Goal: Task Accomplishment & Management: Use online tool/utility

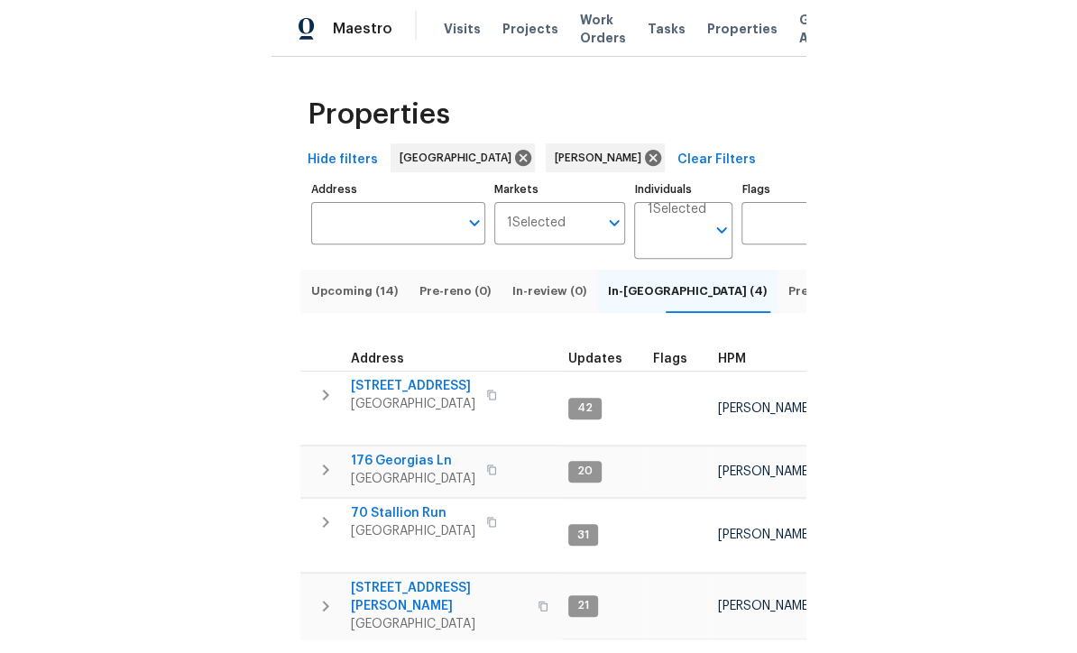
scroll to position [4, 0]
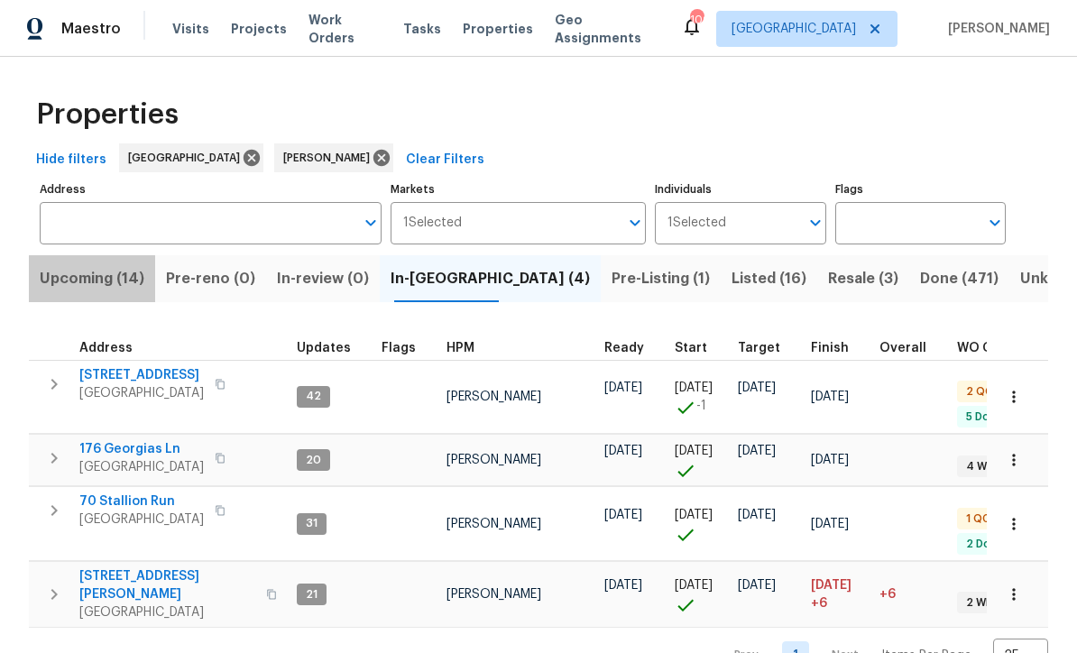
click at [90, 274] on span "Upcoming (14)" at bounding box center [92, 278] width 105 height 25
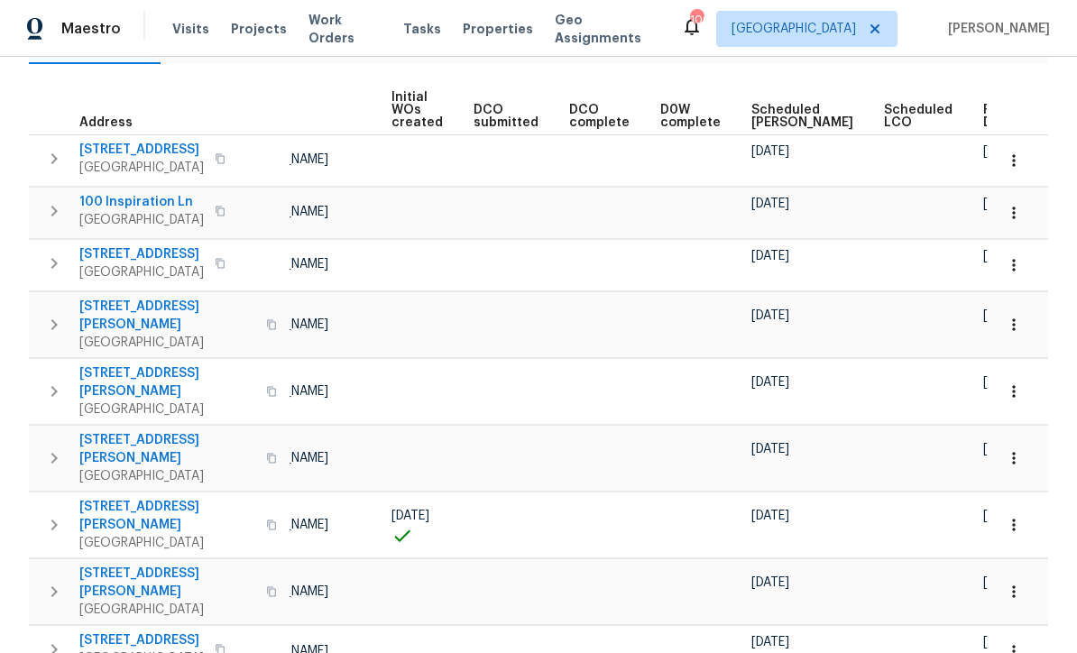
scroll to position [0, 127]
click at [984, 113] on span "Ready Date" at bounding box center [1004, 116] width 40 height 25
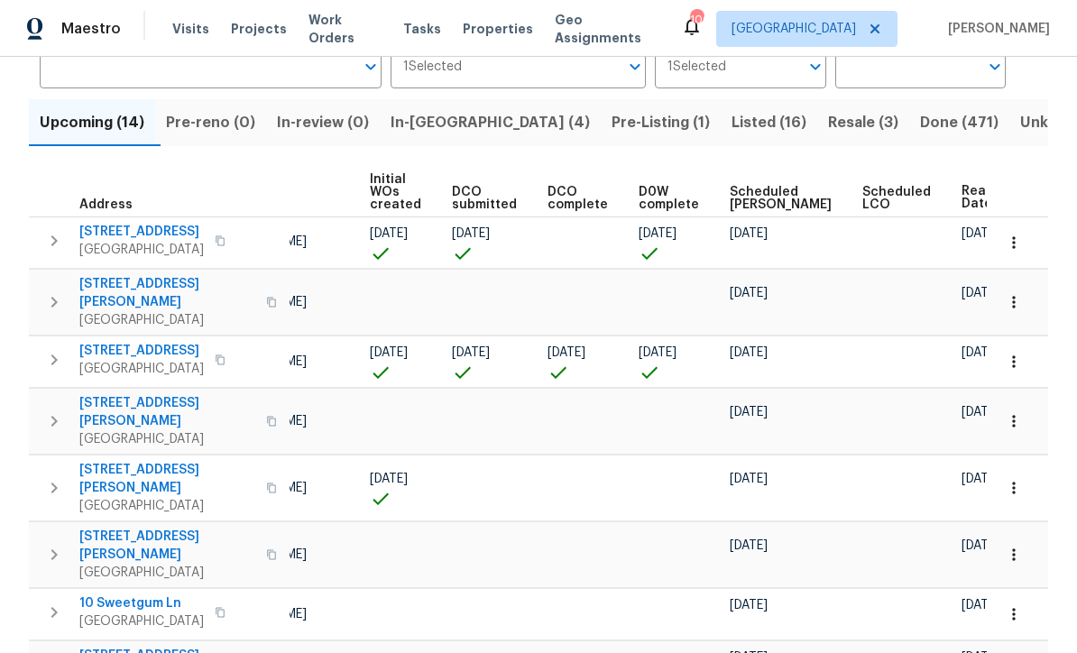
scroll to position [0, 149]
click at [1025, 303] on button "button" at bounding box center [1014, 302] width 40 height 40
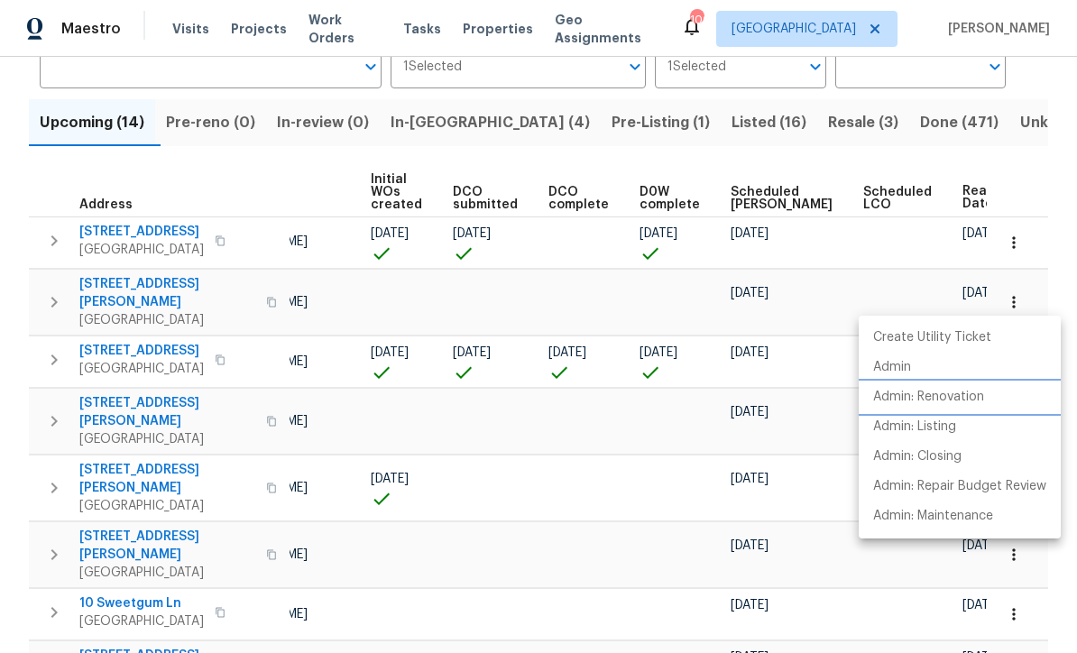
click at [967, 408] on li "Admin: Renovation" at bounding box center [960, 397] width 202 height 30
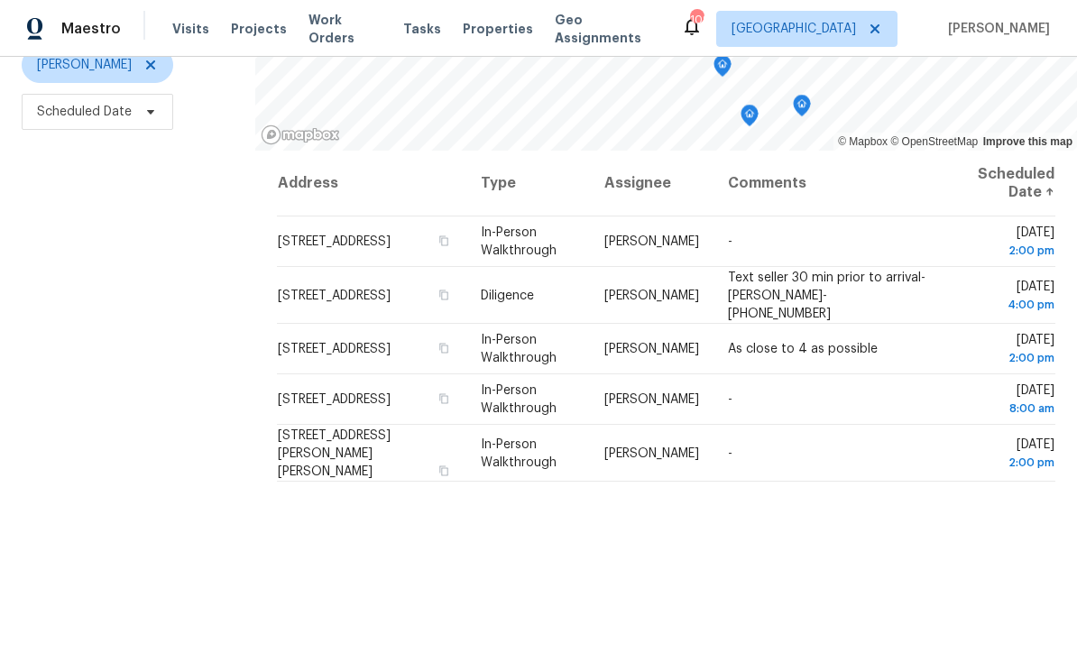
scroll to position [236, 0]
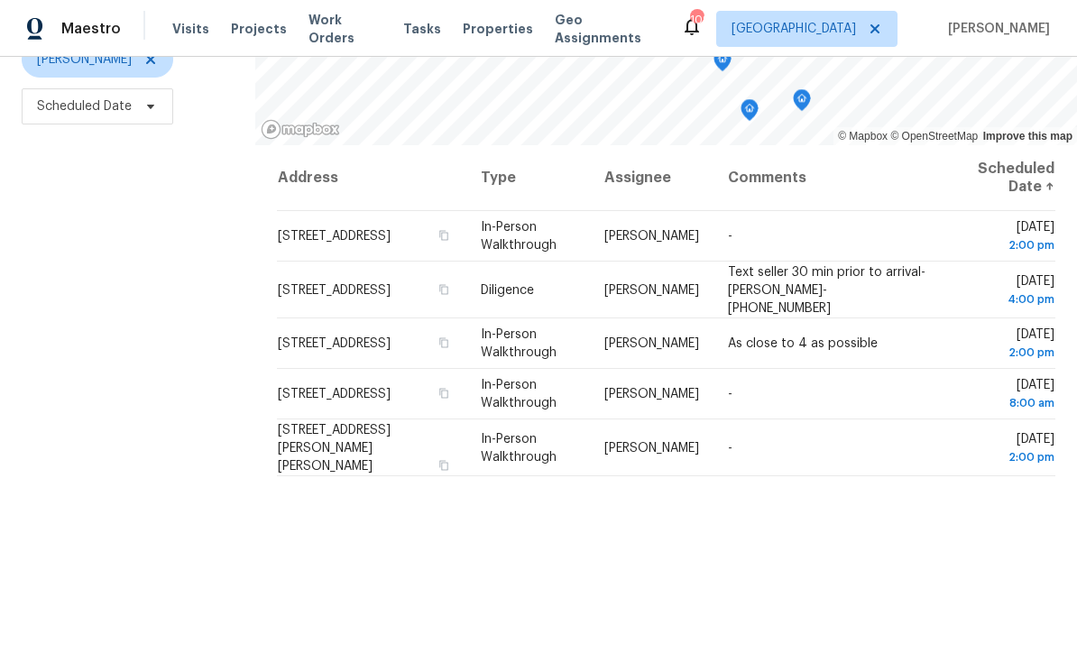
click at [53, 255] on div "Filters Reset ​ In-Person Walkthrough + 1 Mirsad Srna Scheduled Date" at bounding box center [127, 271] width 255 height 793
copy span "43 Poole Bridge Ct, Hiram, GA 30141"
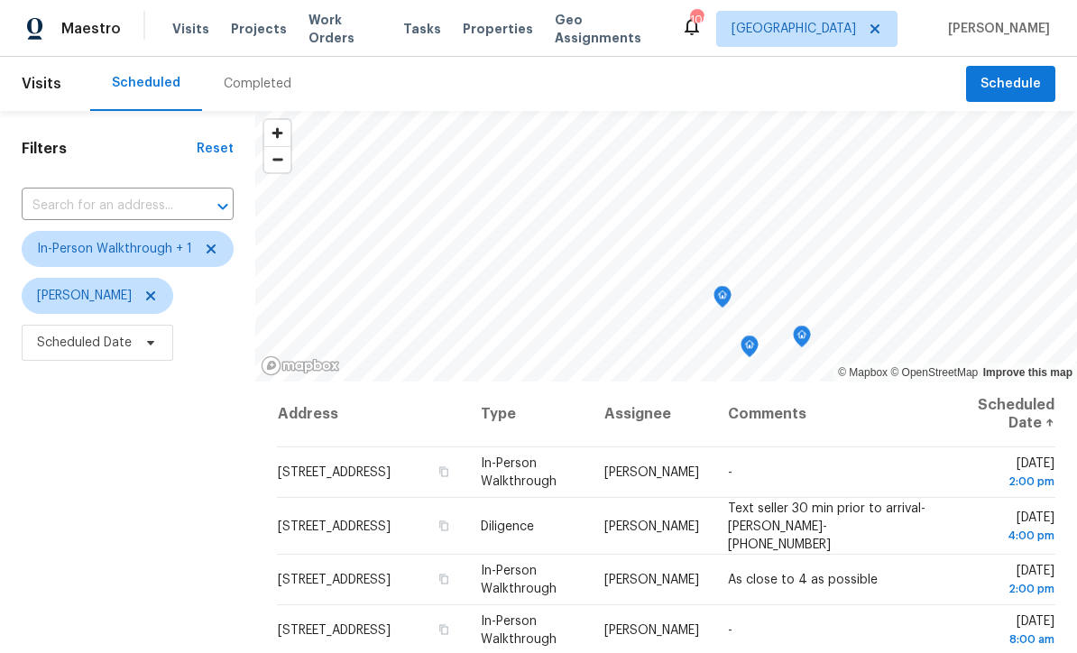
scroll to position [0, 0]
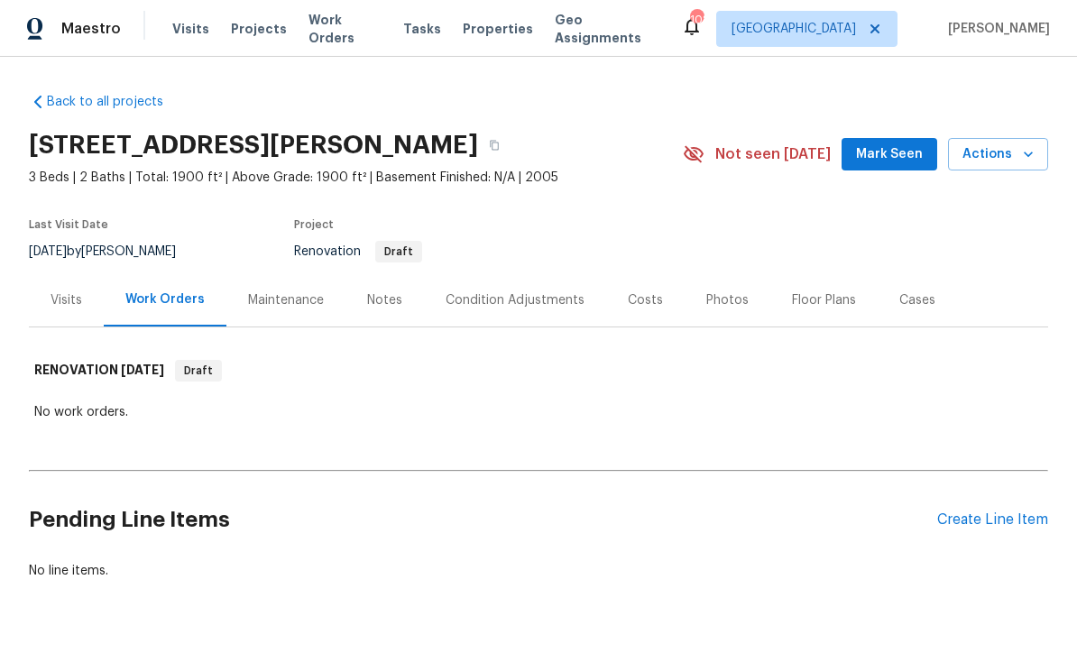
click at [60, 294] on div "Visits" at bounding box center [67, 300] width 32 height 18
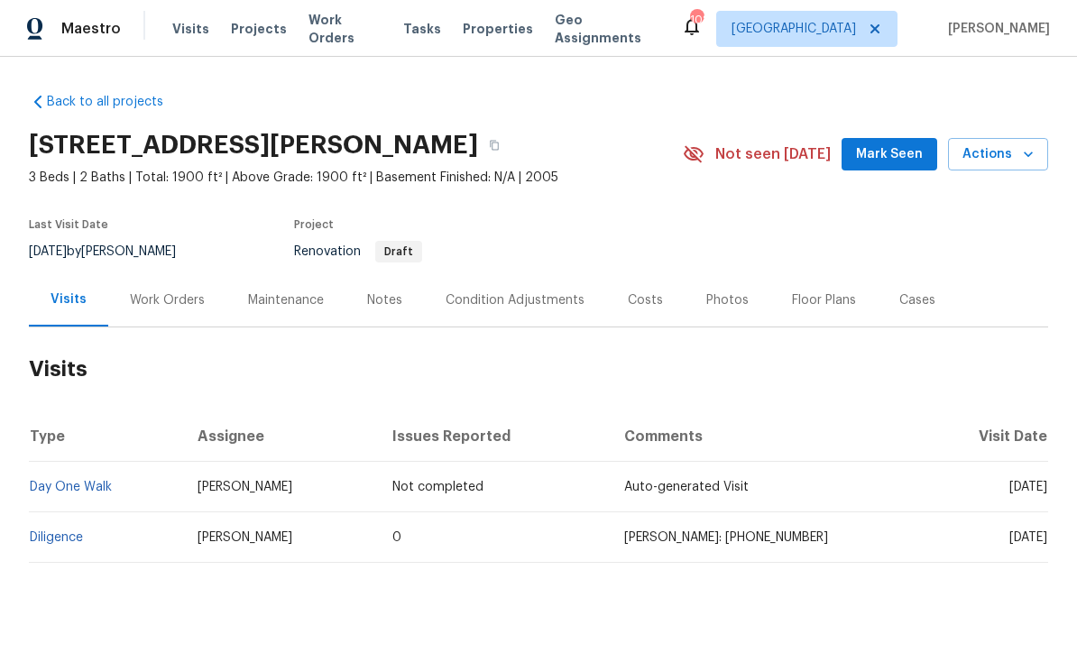
click at [59, 531] on link "Diligence" at bounding box center [56, 537] width 53 height 13
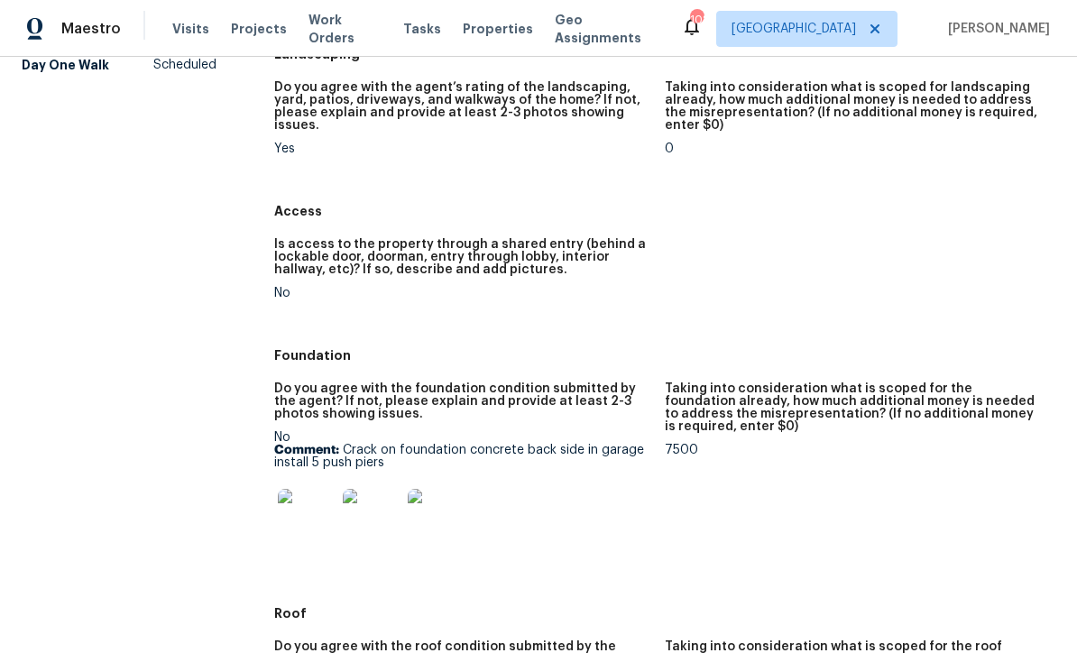
scroll to position [240, 0]
click at [310, 528] on img at bounding box center [307, 517] width 58 height 58
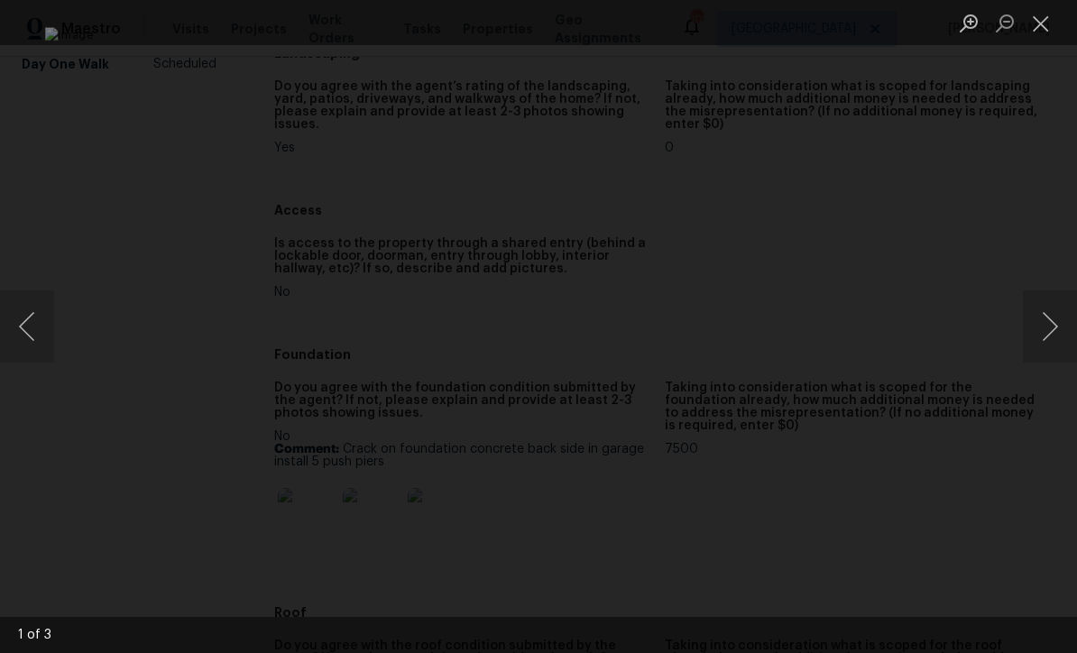
click at [1049, 330] on button "Next image" at bounding box center [1050, 326] width 54 height 72
click at [1052, 325] on button "Next image" at bounding box center [1050, 326] width 54 height 72
click at [1051, 324] on button "Next image" at bounding box center [1050, 326] width 54 height 72
click at [1041, 19] on button "Close lightbox" at bounding box center [1041, 23] width 36 height 32
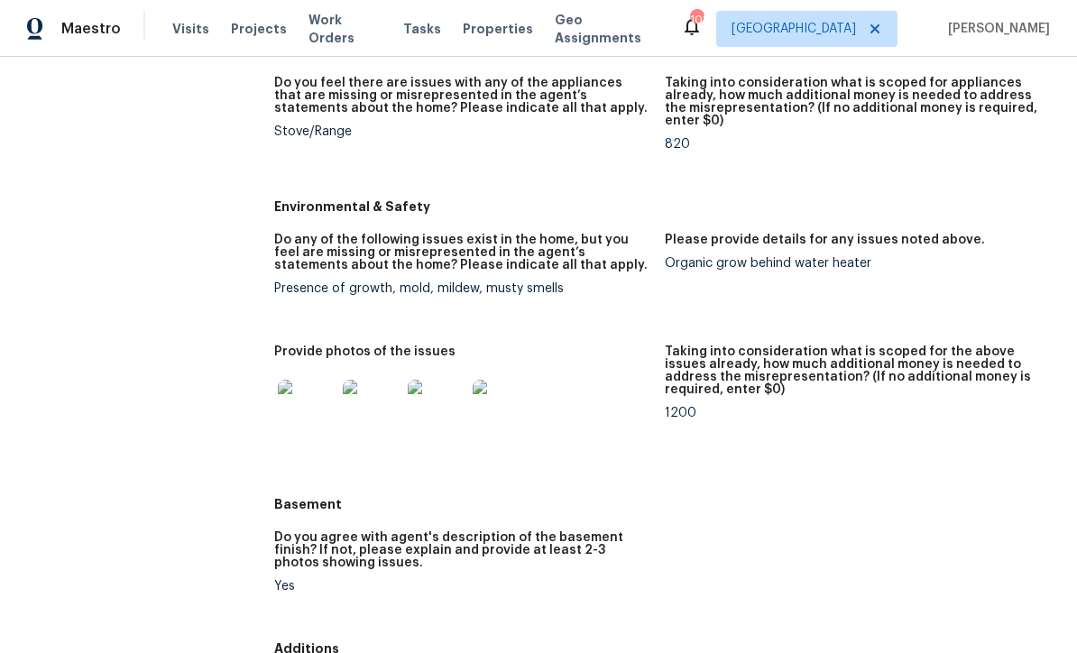
scroll to position [1870, 0]
click at [303, 416] on img at bounding box center [307, 408] width 58 height 58
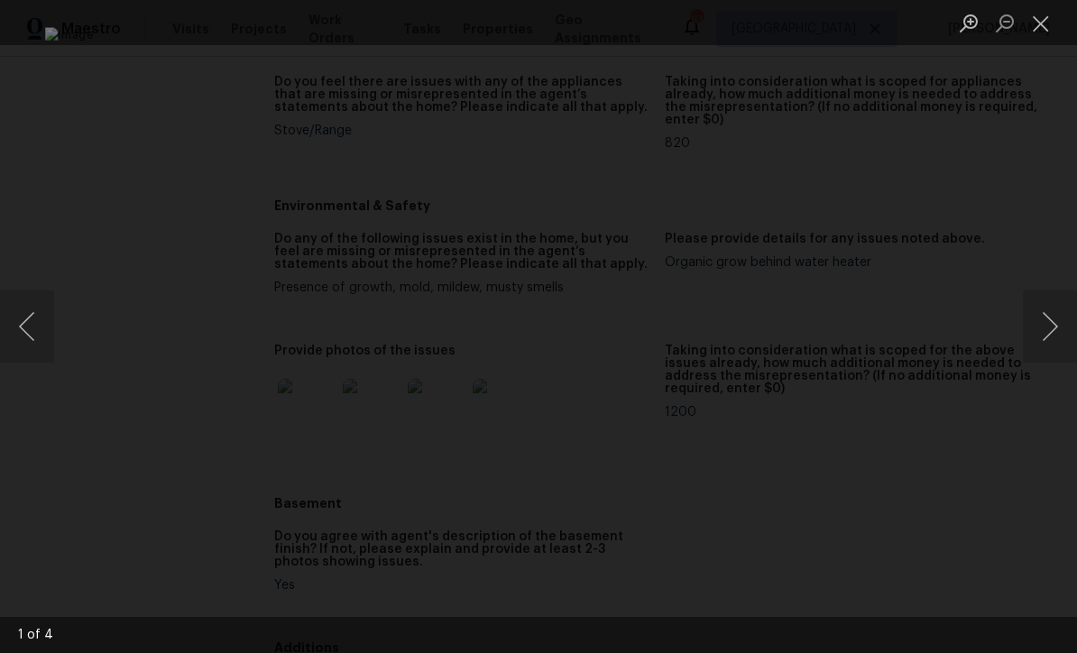
click at [1055, 327] on button "Next image" at bounding box center [1050, 326] width 54 height 72
click at [1049, 322] on button "Next image" at bounding box center [1050, 326] width 54 height 72
click at [1055, 317] on button "Next image" at bounding box center [1050, 326] width 54 height 72
click at [1048, 325] on button "Next image" at bounding box center [1050, 326] width 54 height 72
click at [1040, 23] on button "Close lightbox" at bounding box center [1041, 23] width 36 height 32
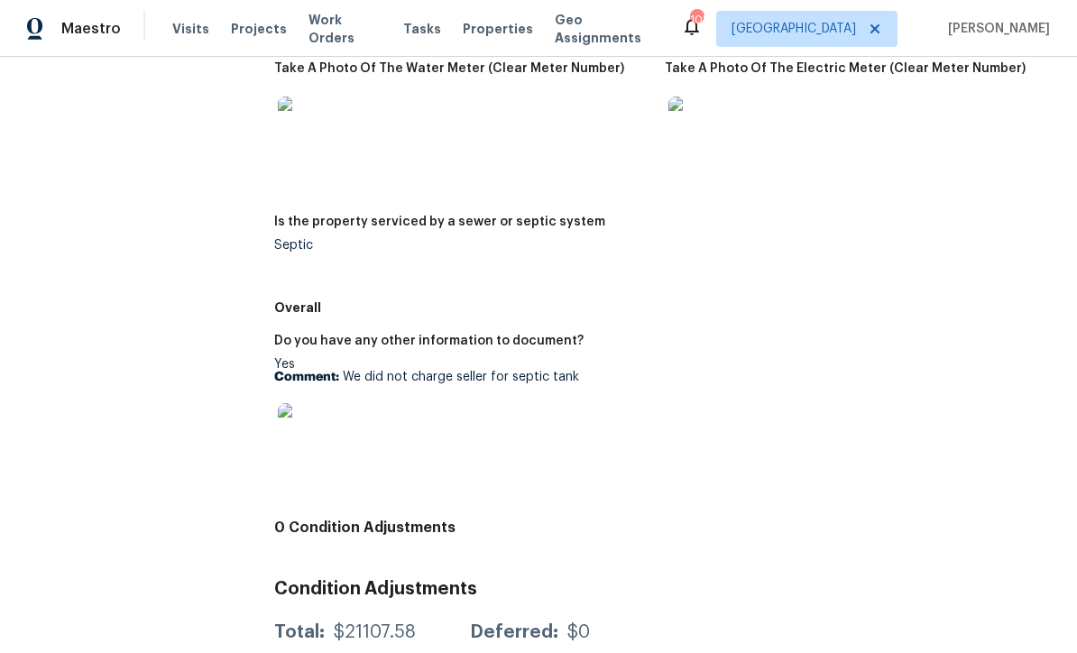
scroll to position [2750, 0]
click at [312, 438] on img at bounding box center [307, 433] width 58 height 58
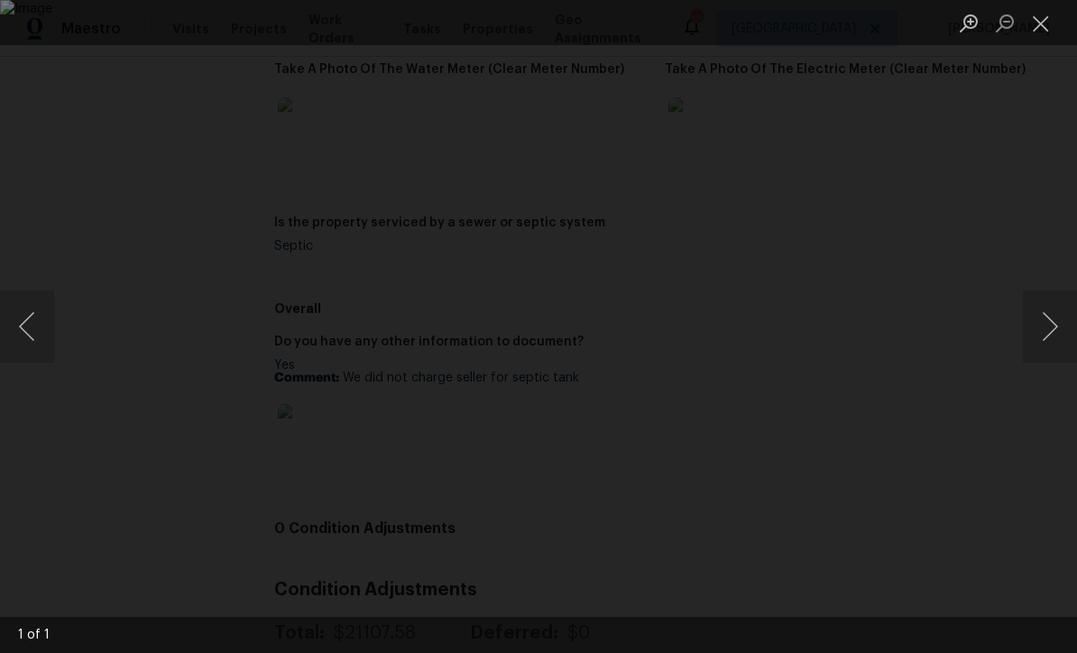
click at [1041, 21] on button "Close lightbox" at bounding box center [1041, 23] width 36 height 32
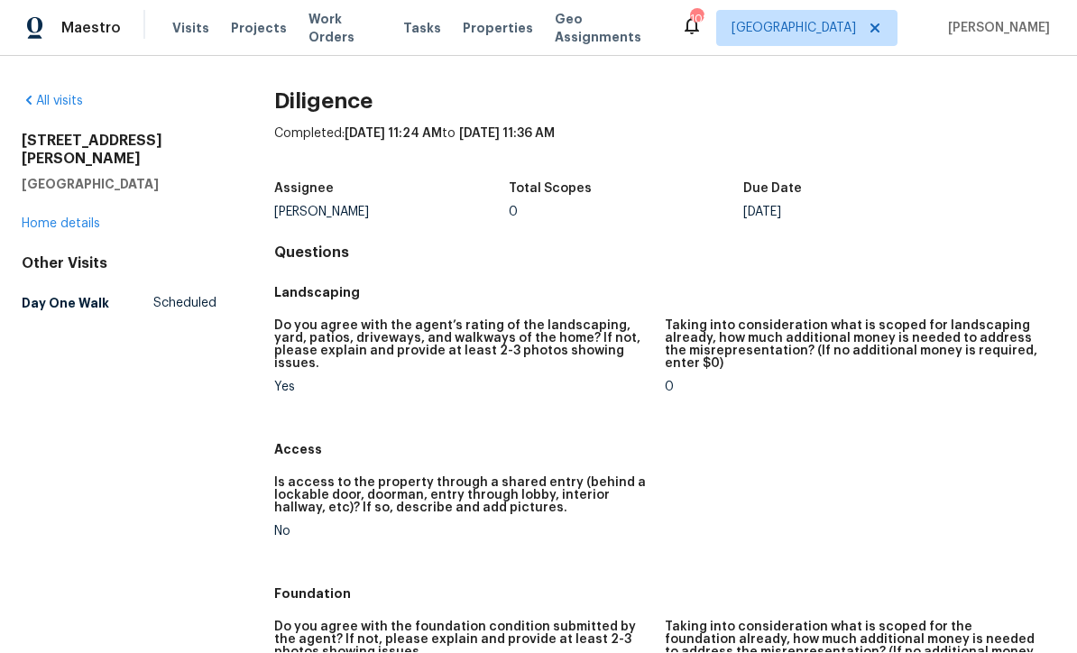
scroll to position [0, 0]
click at [62, 218] on link "Home details" at bounding box center [61, 224] width 78 height 13
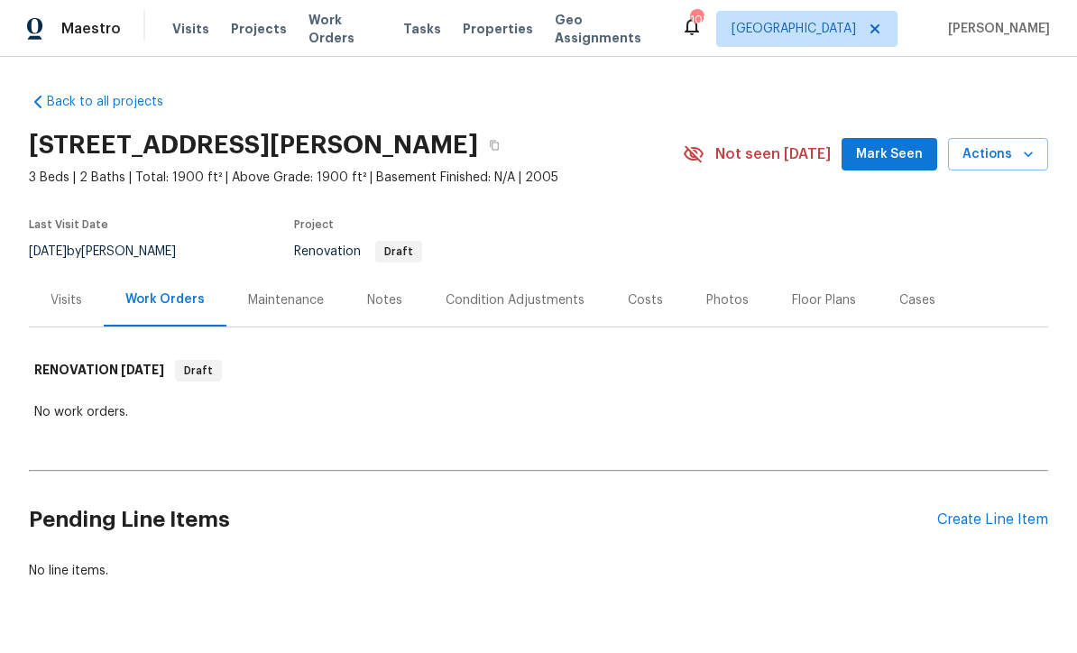
click at [988, 511] on div "Create Line Item" at bounding box center [992, 519] width 111 height 17
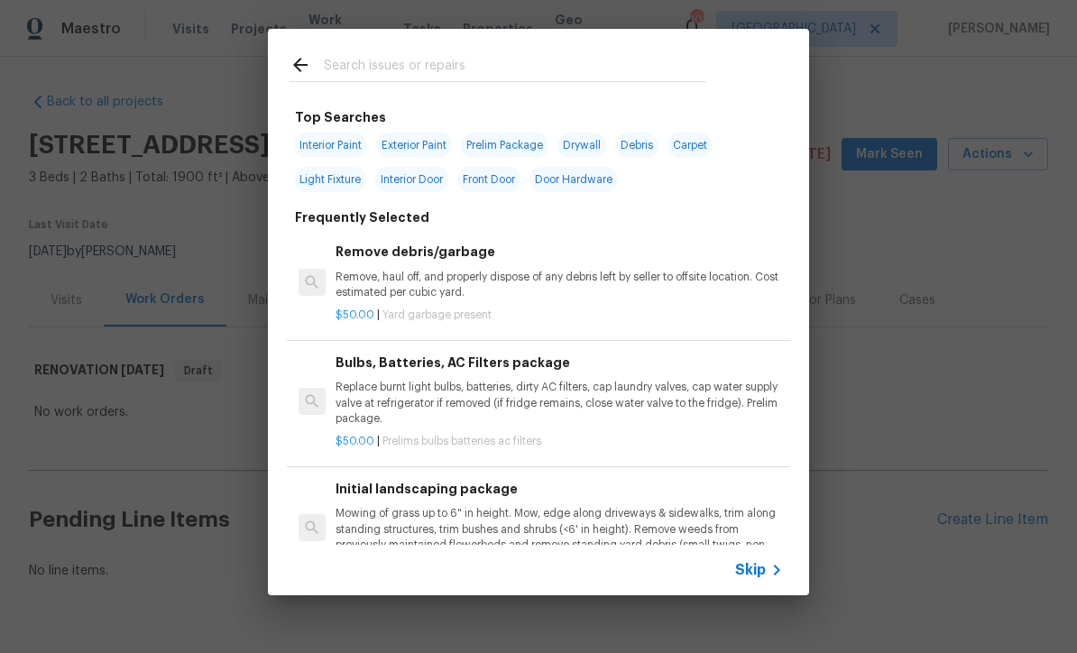
click at [768, 574] on icon at bounding box center [777, 570] width 22 height 22
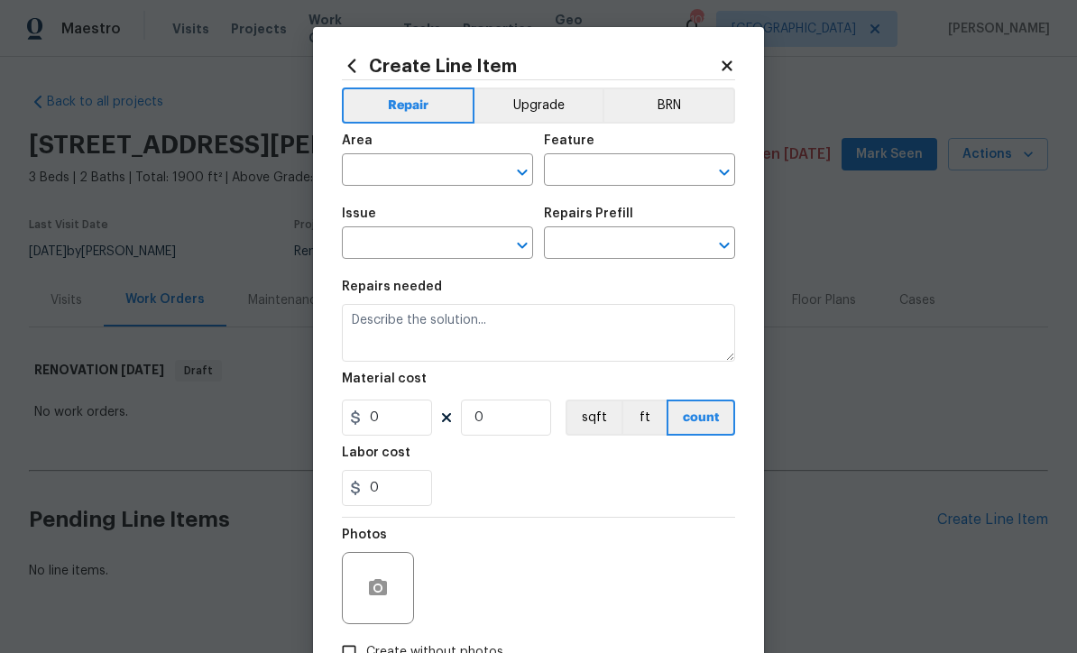
click at [382, 170] on input "text" at bounding box center [412, 172] width 141 height 28
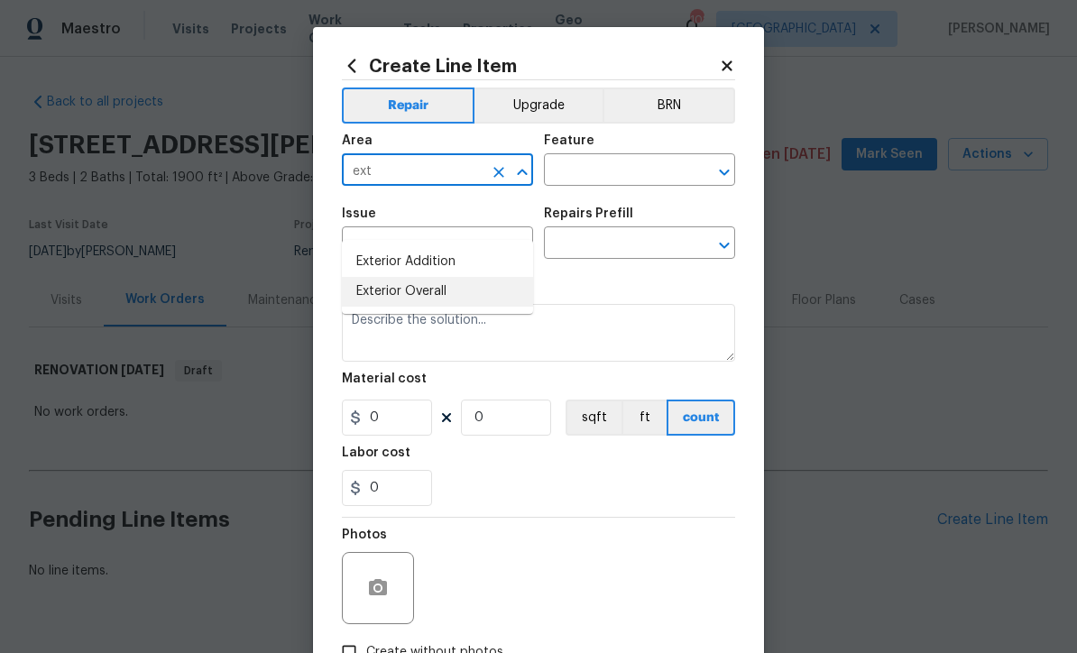
click at [398, 277] on li "Exterior Overall" at bounding box center [437, 292] width 191 height 30
type input "Exterior Overall"
click at [566, 173] on input "text" at bounding box center [614, 172] width 141 height 28
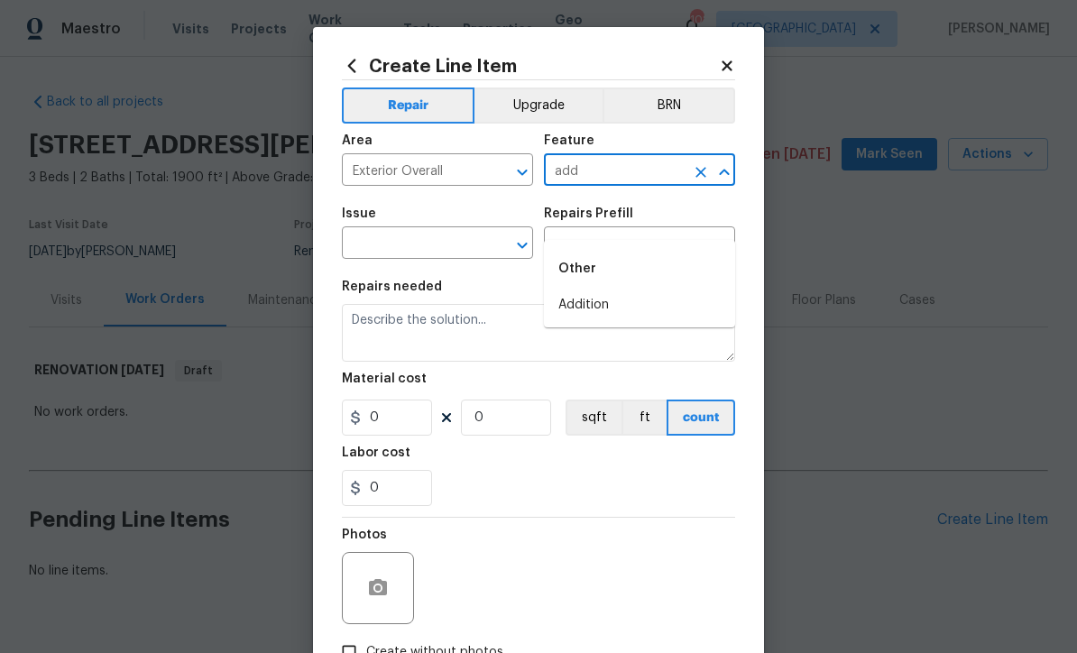
click at [587, 290] on li "Addition" at bounding box center [639, 305] width 191 height 30
type input "Addition"
click at [383, 237] on input "text" at bounding box center [412, 245] width 141 height 28
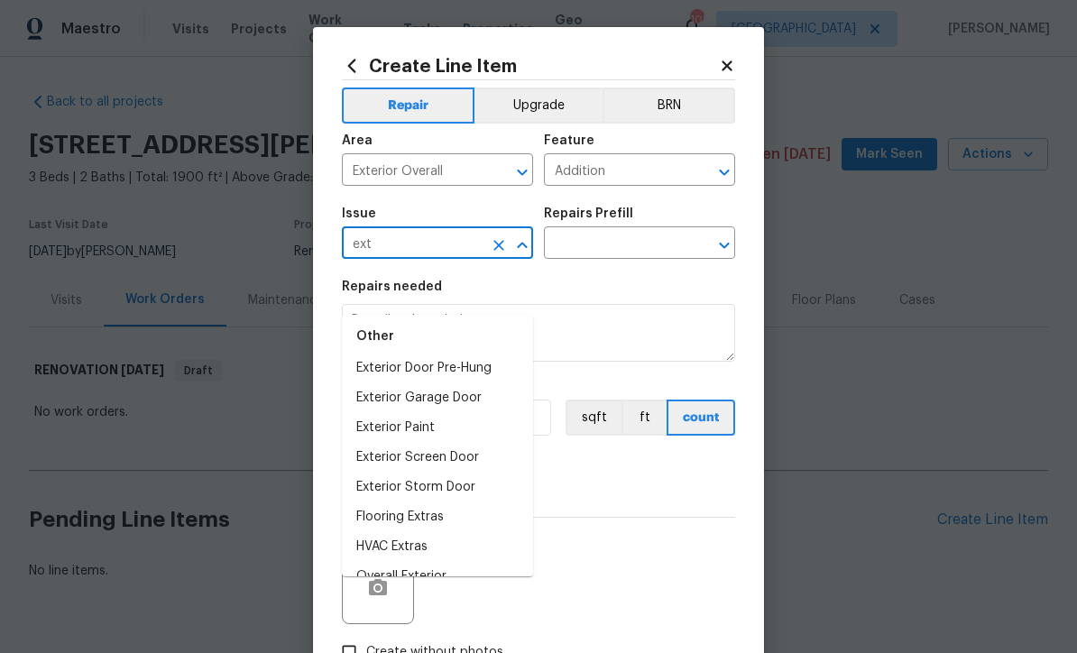
scroll to position [70, 0]
click at [389, 563] on li "Overall Exterior" at bounding box center [437, 578] width 191 height 30
type input "Overall Exterior"
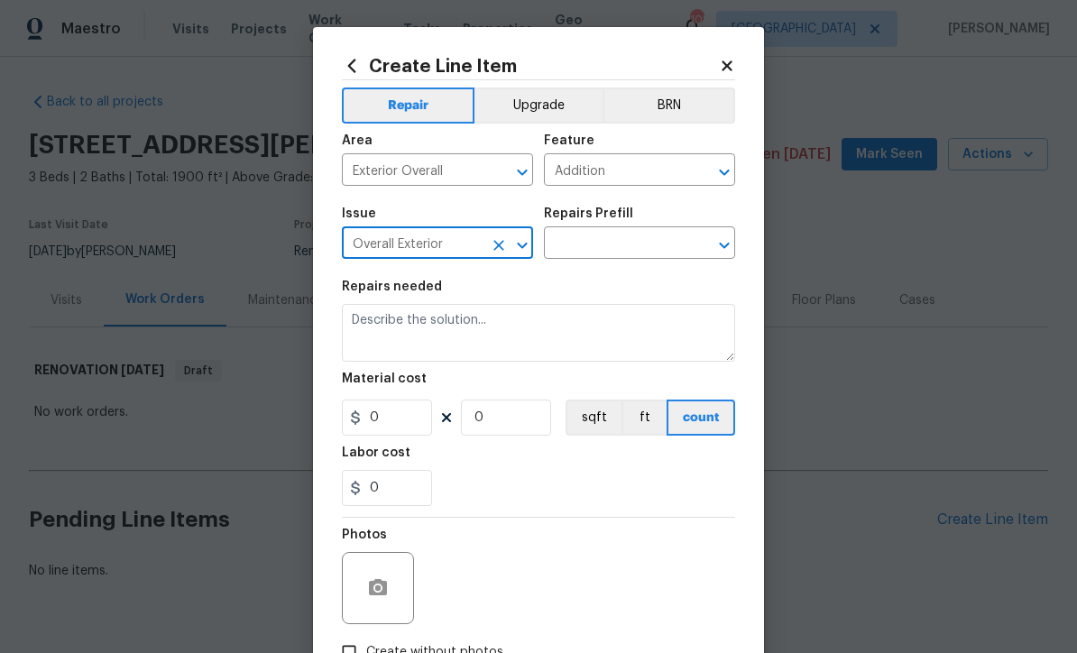
click at [586, 240] on input "text" at bounding box center [614, 245] width 141 height 28
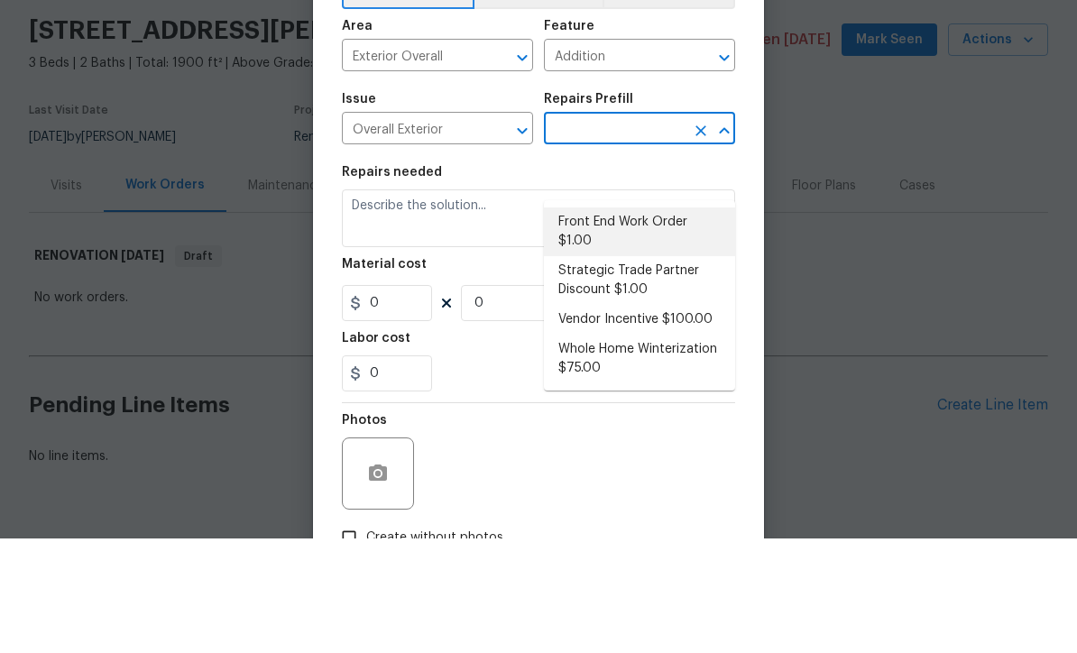
click at [604, 322] on li "Front End Work Order $1.00" at bounding box center [639, 346] width 191 height 49
type input "Front End Work Order $1.00"
type textarea "Placeholder line item for the creation of front end work orders."
type input "1"
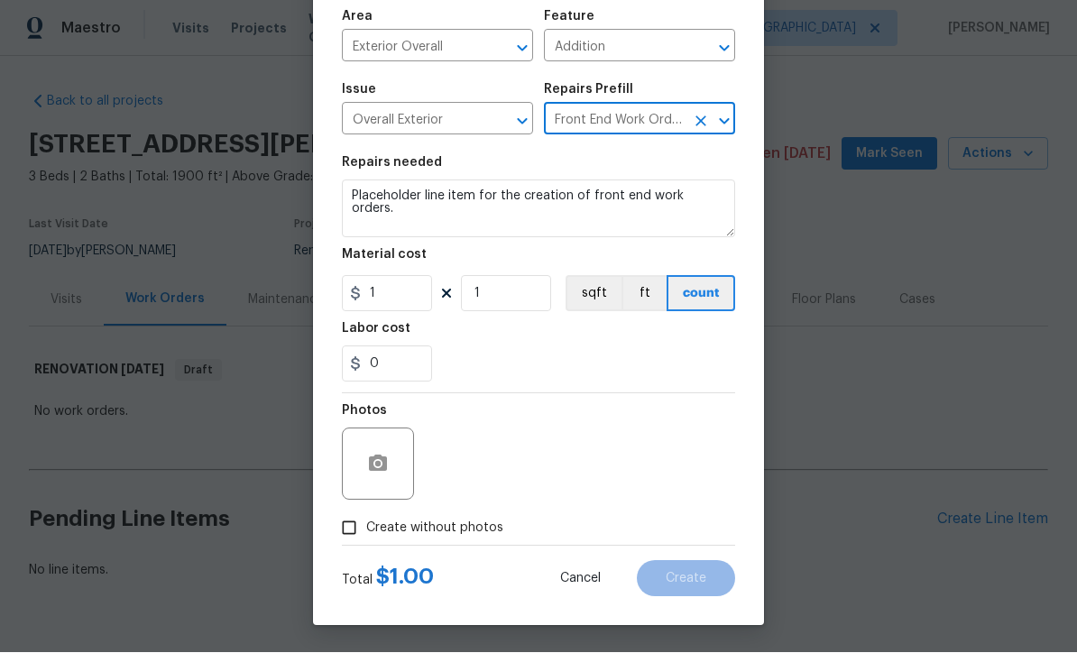
scroll to position [127, 0]
click at [349, 529] on input "Create without photos" at bounding box center [349, 528] width 34 height 34
checkbox input "true"
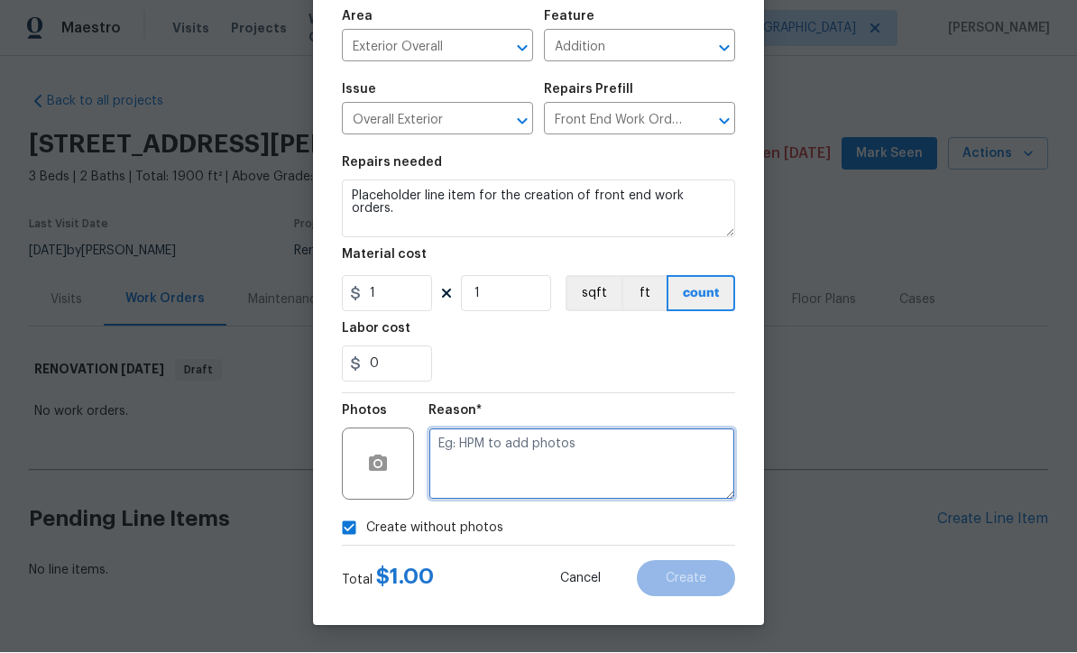
click at [445, 440] on textarea at bounding box center [581, 464] width 307 height 72
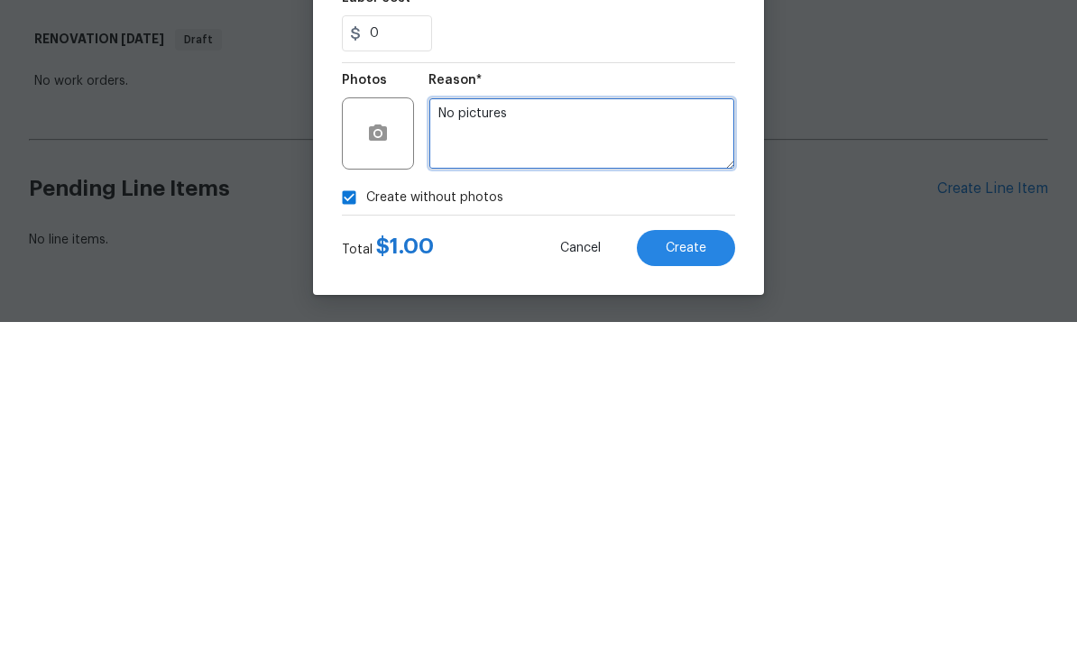
type textarea "No pictures"
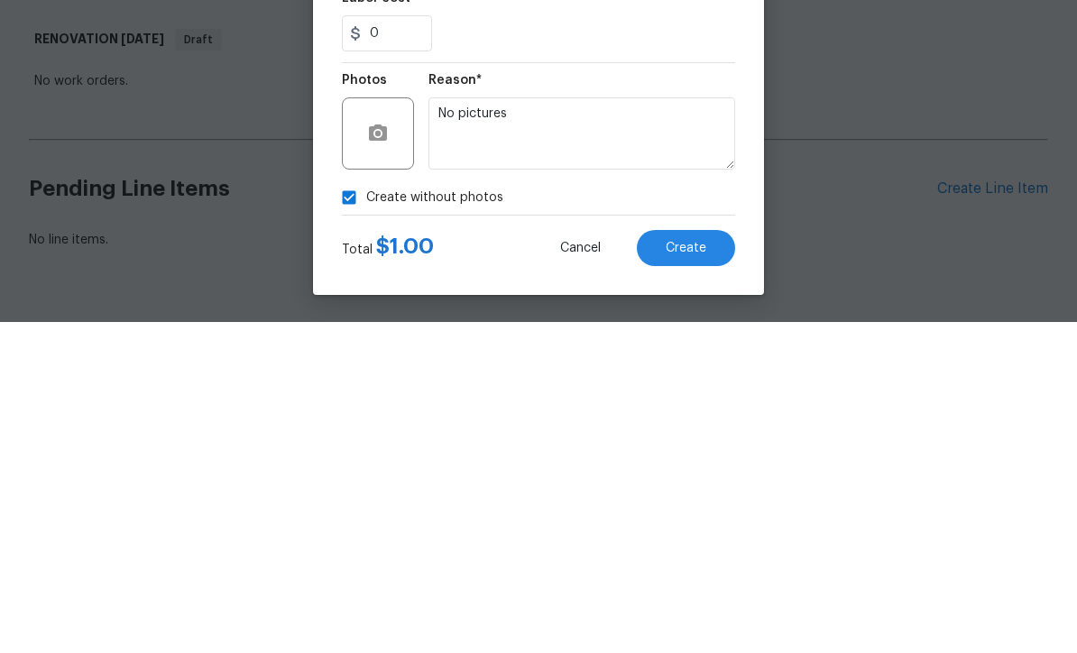
click at [681, 573] on span "Create" at bounding box center [686, 580] width 41 height 14
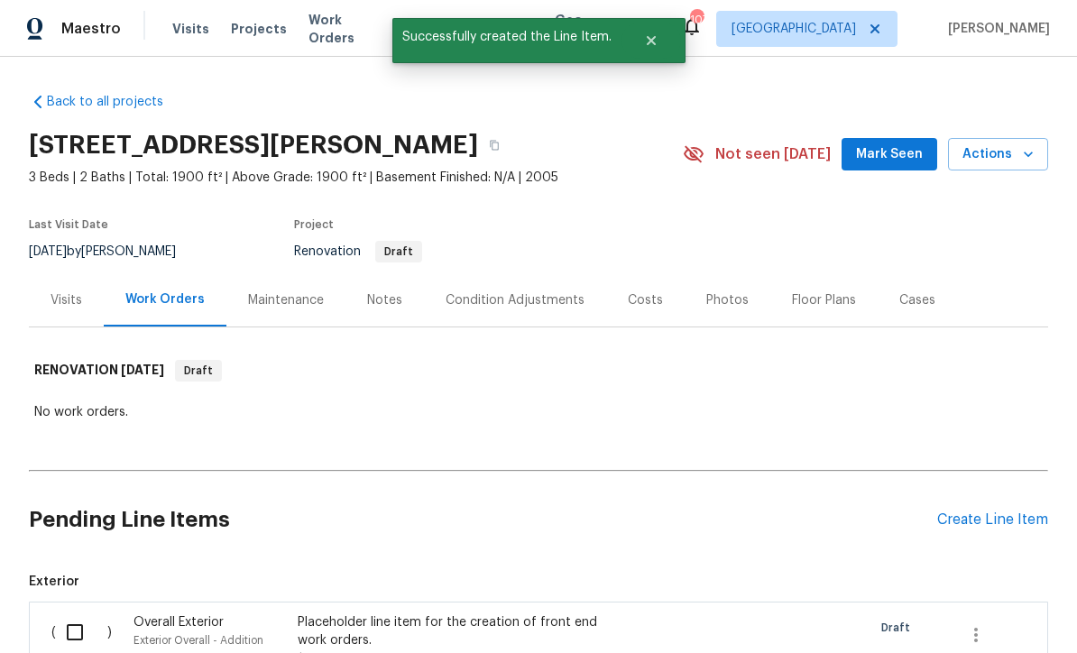
click at [65, 613] on input "checkbox" at bounding box center [81, 632] width 51 height 38
checkbox input "true"
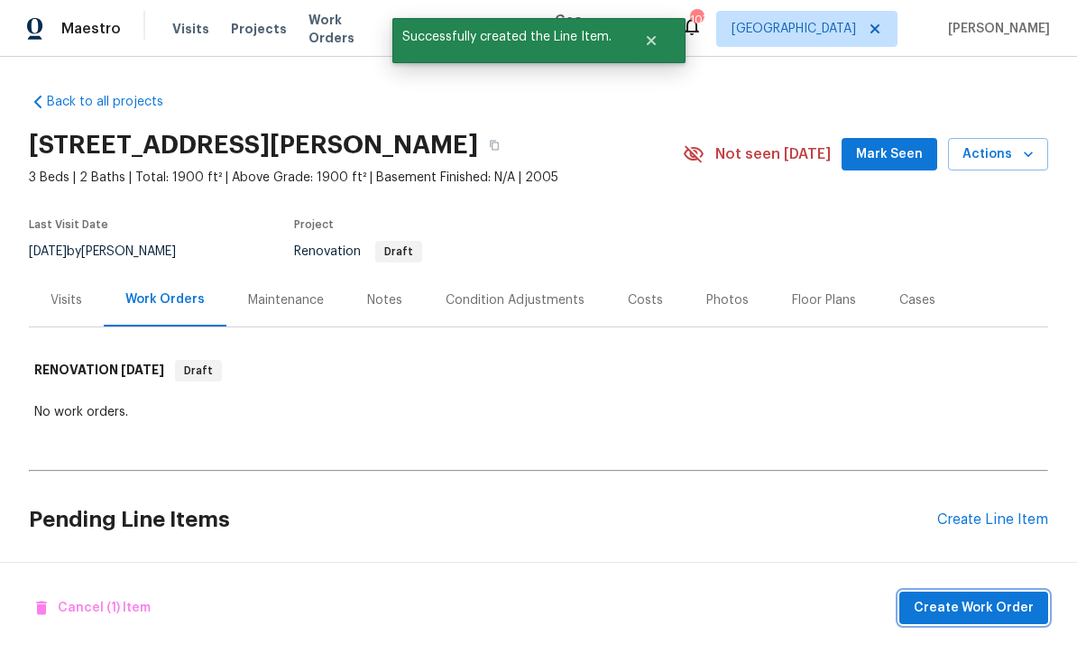
click at [995, 611] on span "Create Work Order" at bounding box center [974, 608] width 120 height 23
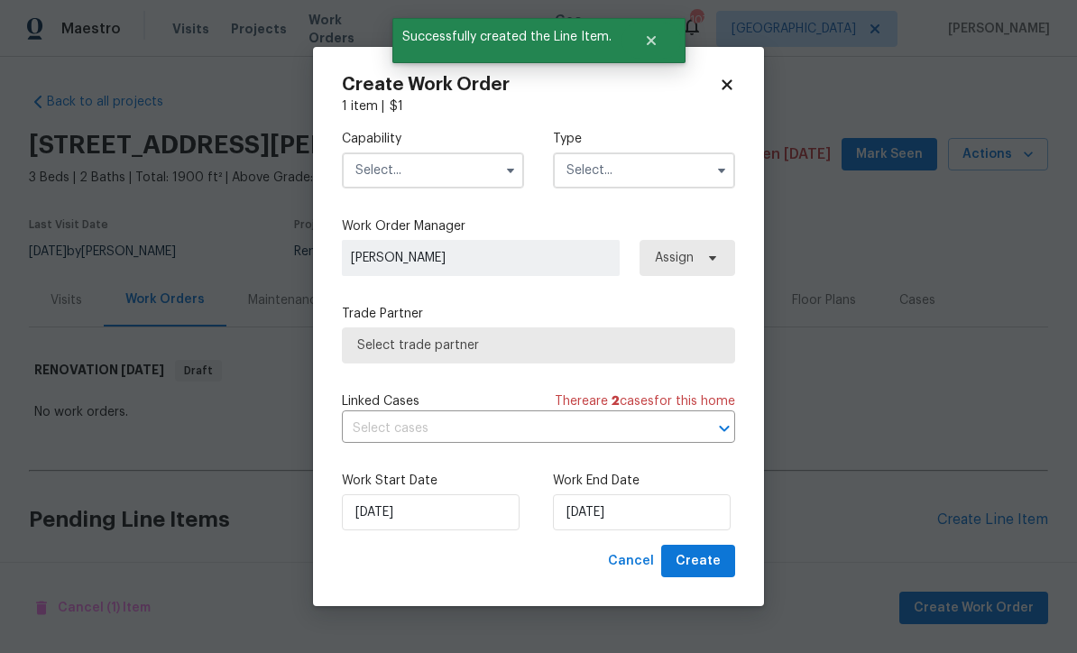
click at [393, 178] on input "text" at bounding box center [433, 170] width 182 height 36
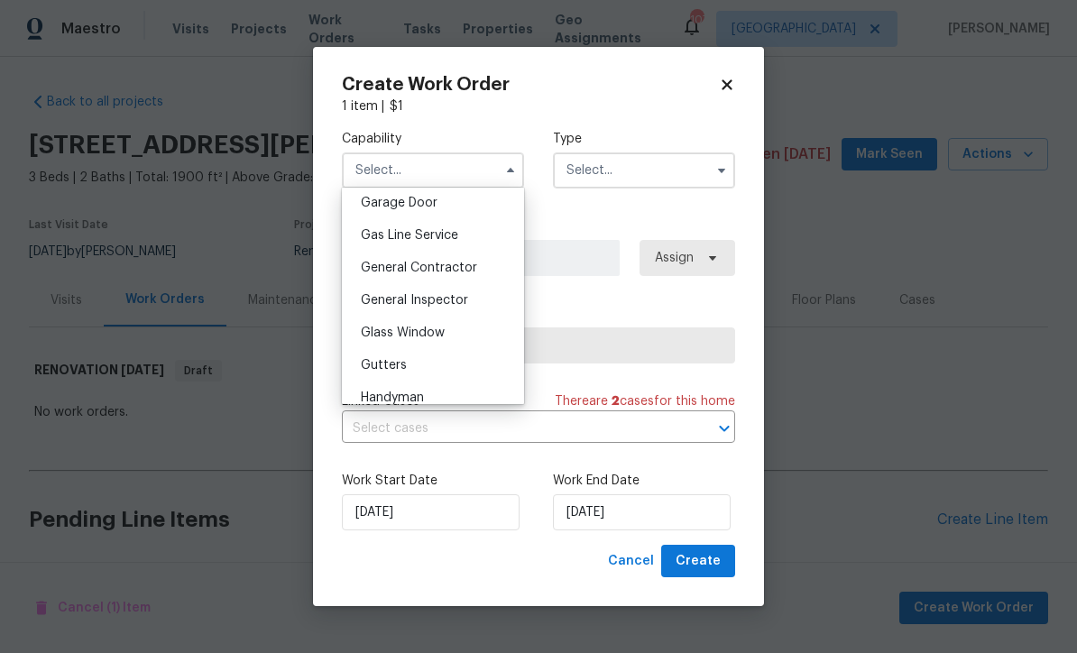
scroll to position [806, 0]
click at [387, 262] on span "General Contractor" at bounding box center [419, 264] width 116 height 13
type input "General Contractor"
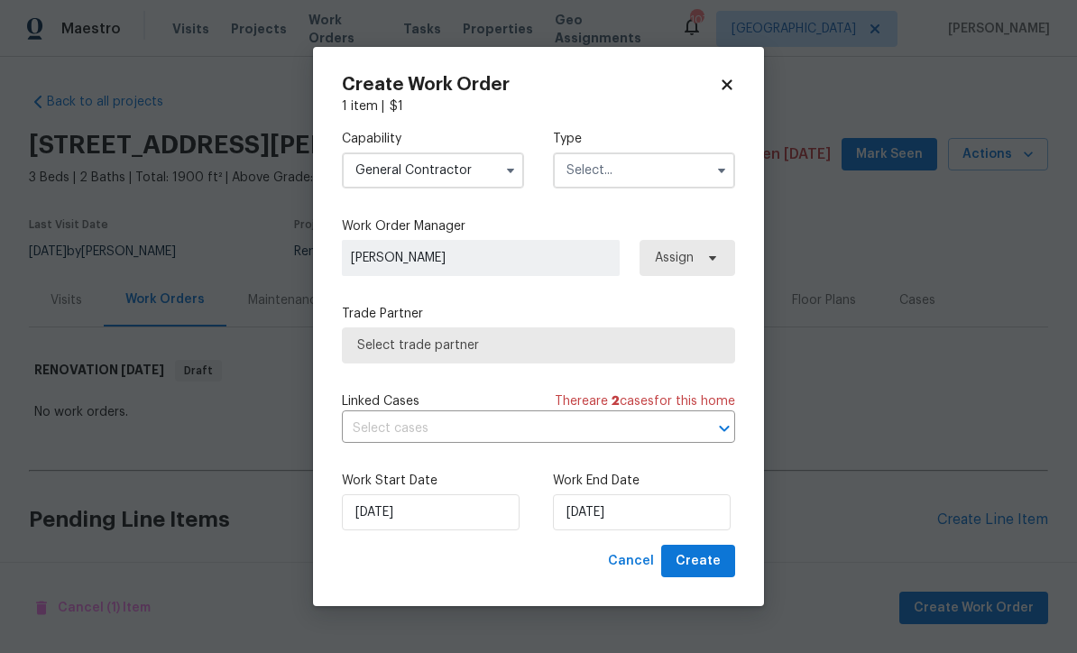
click at [586, 164] on input "text" at bounding box center [644, 170] width 182 height 36
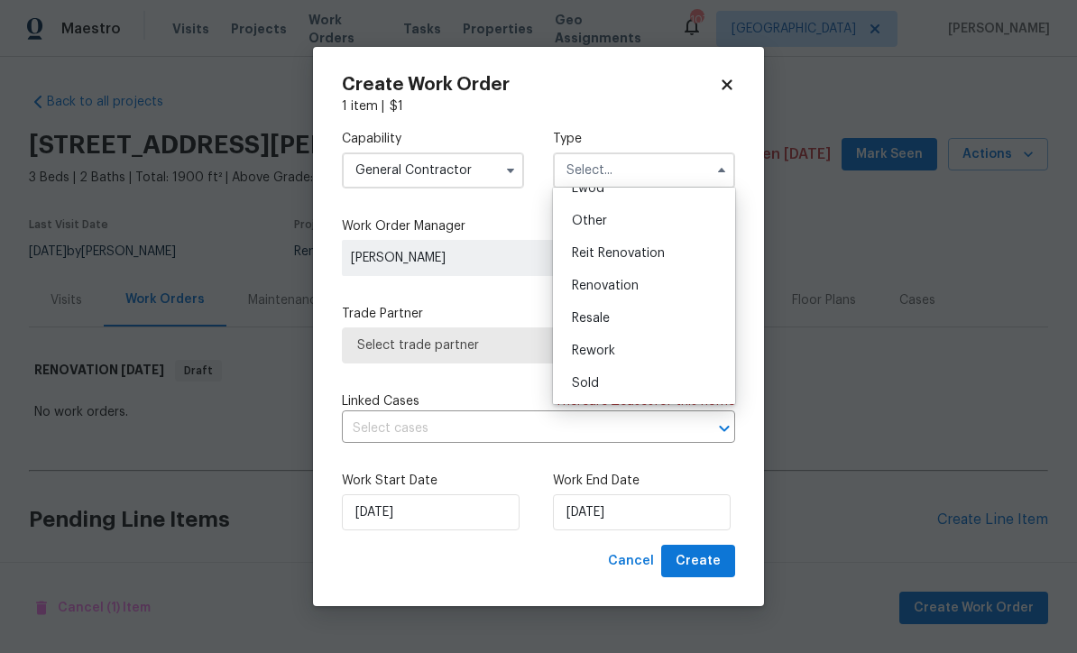
scroll to position [215, 0]
click at [585, 281] on span "Renovation" at bounding box center [605, 286] width 67 height 13
type input "Renovation"
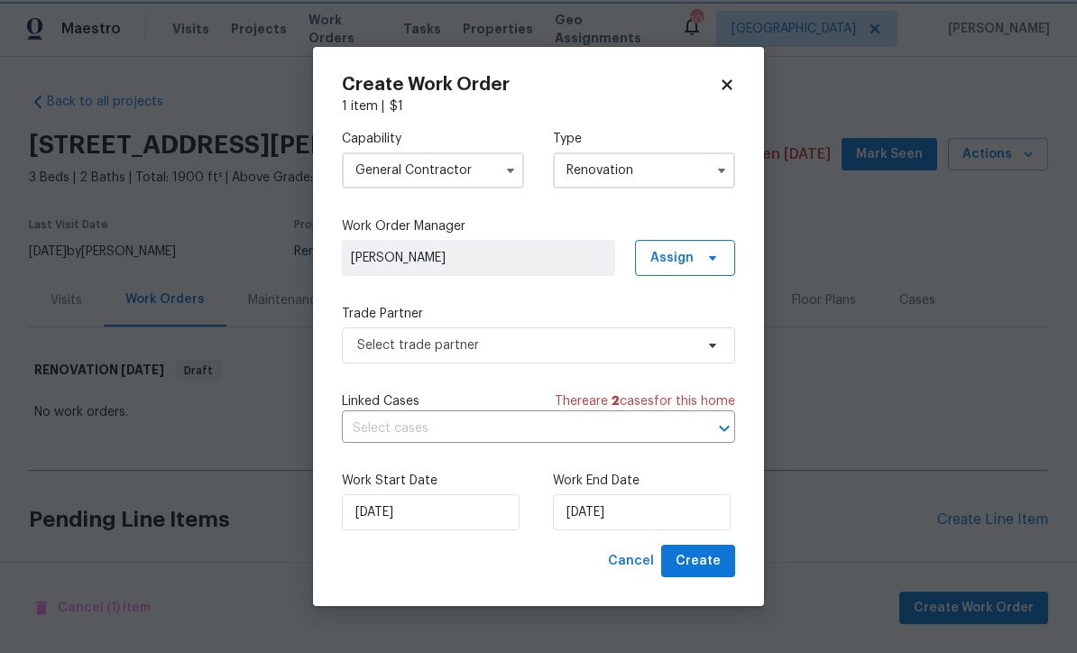
scroll to position [0, 0]
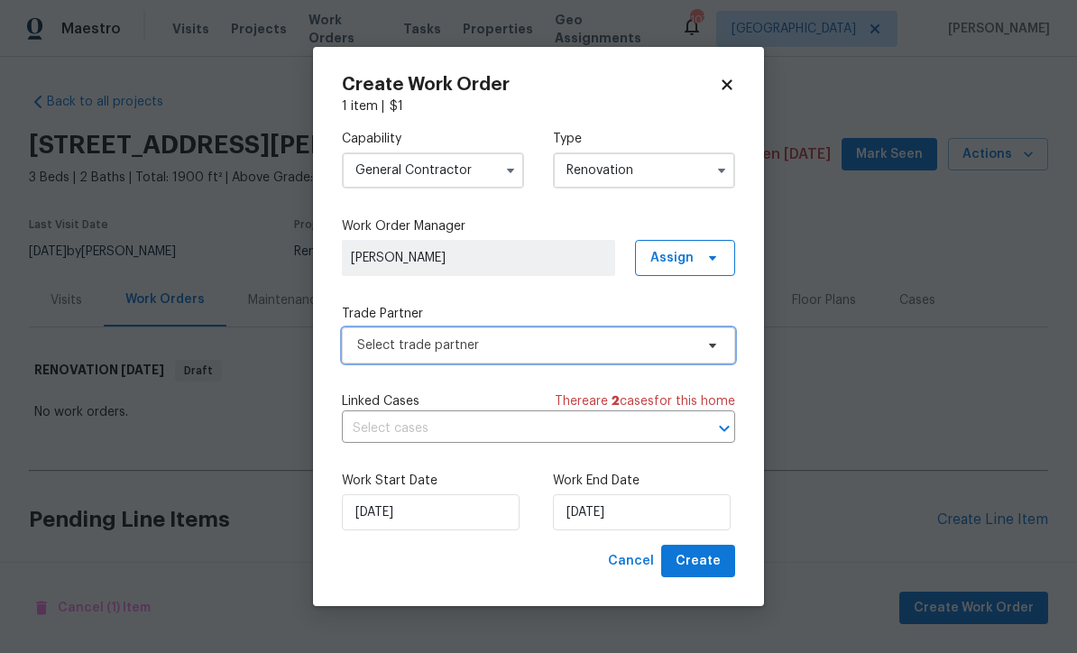
click at [379, 336] on span "Select trade partner" at bounding box center [525, 345] width 336 height 18
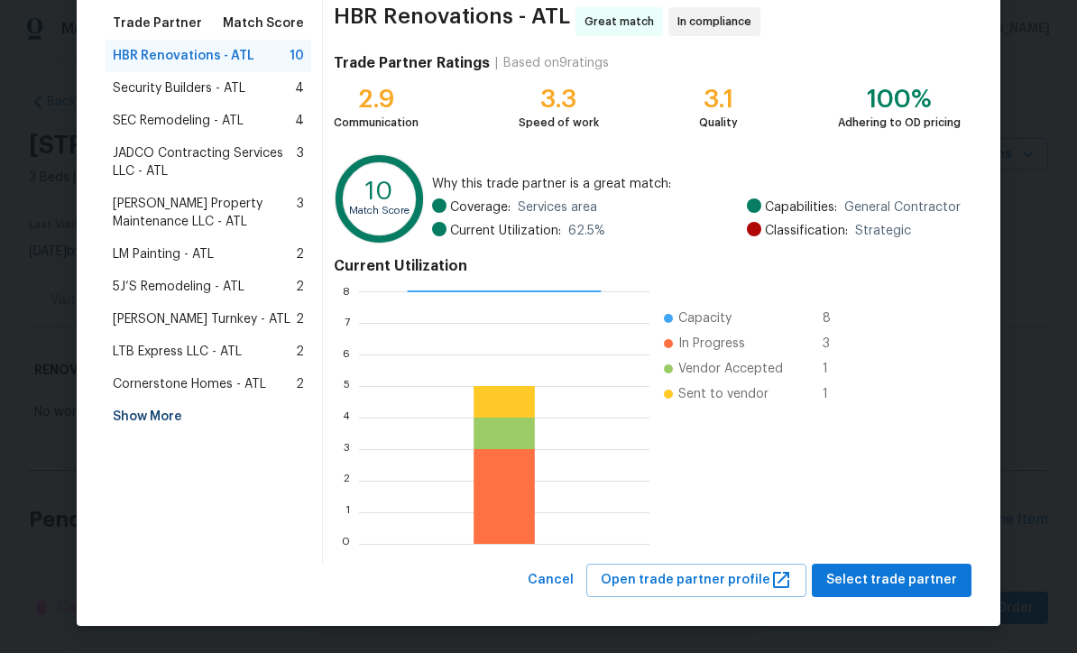
scroll to position [143, 0]
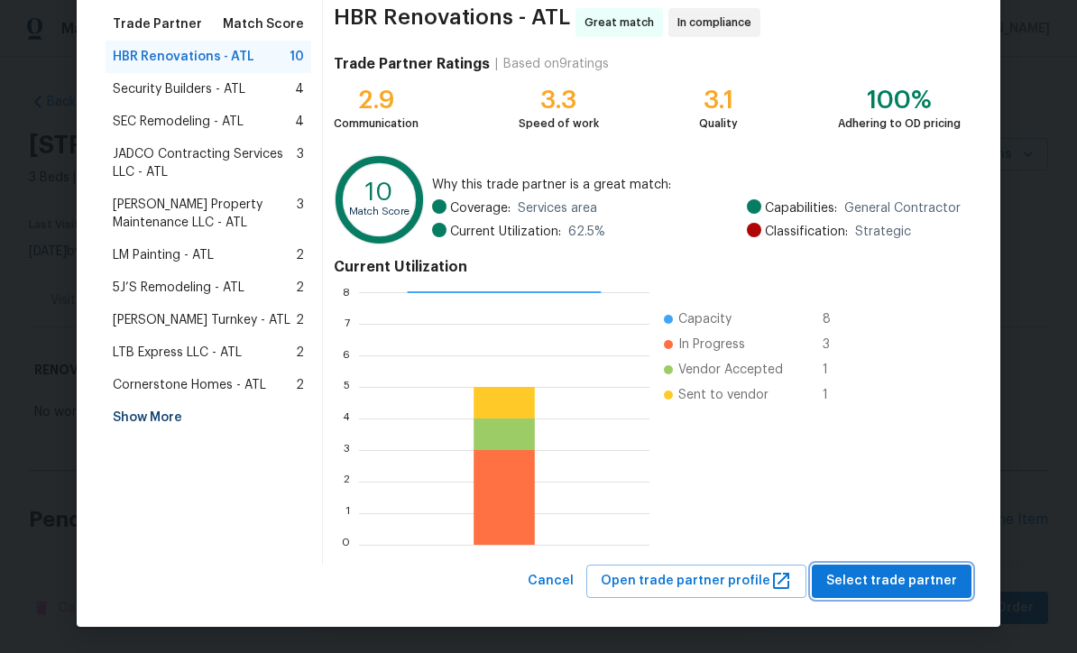
click at [903, 585] on span "Select trade partner" at bounding box center [891, 581] width 131 height 23
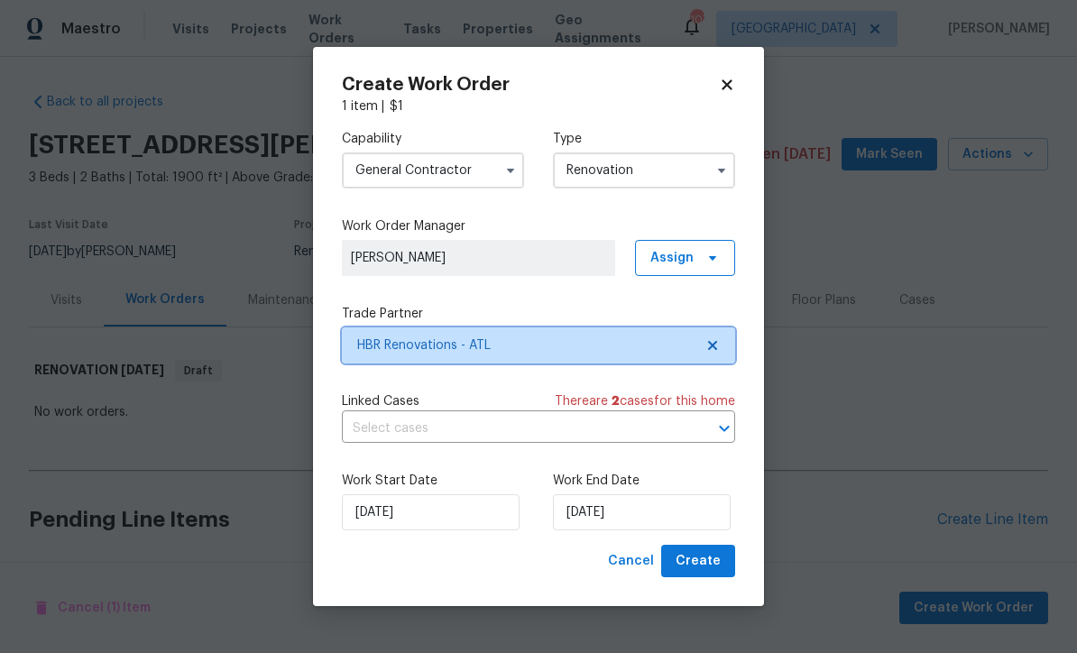
scroll to position [0, 0]
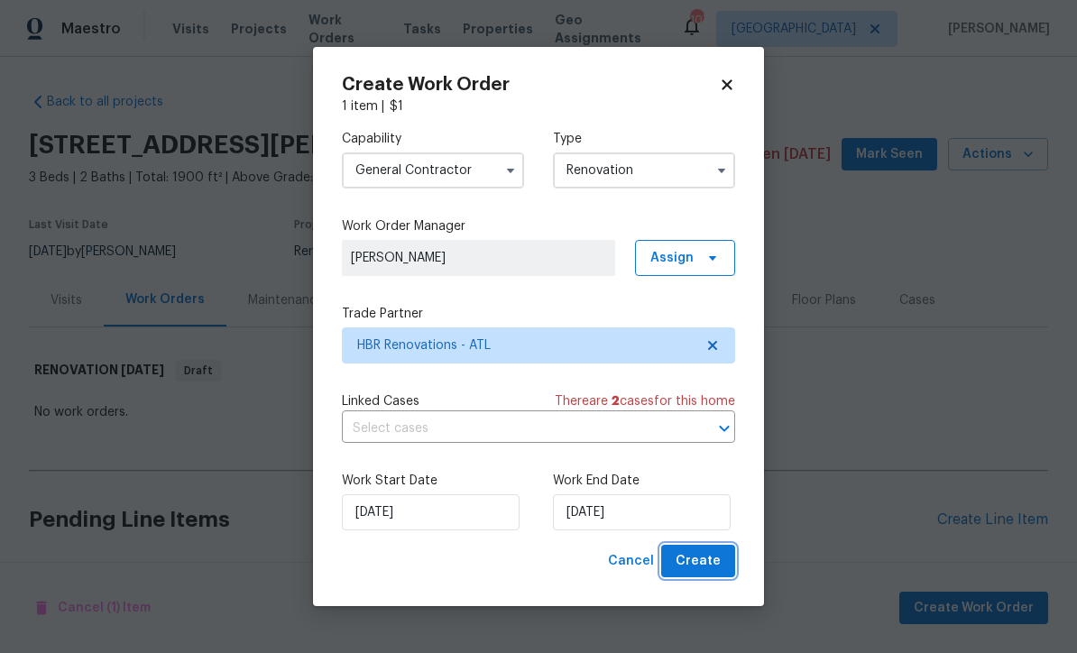
click at [700, 552] on span "Create" at bounding box center [698, 561] width 45 height 23
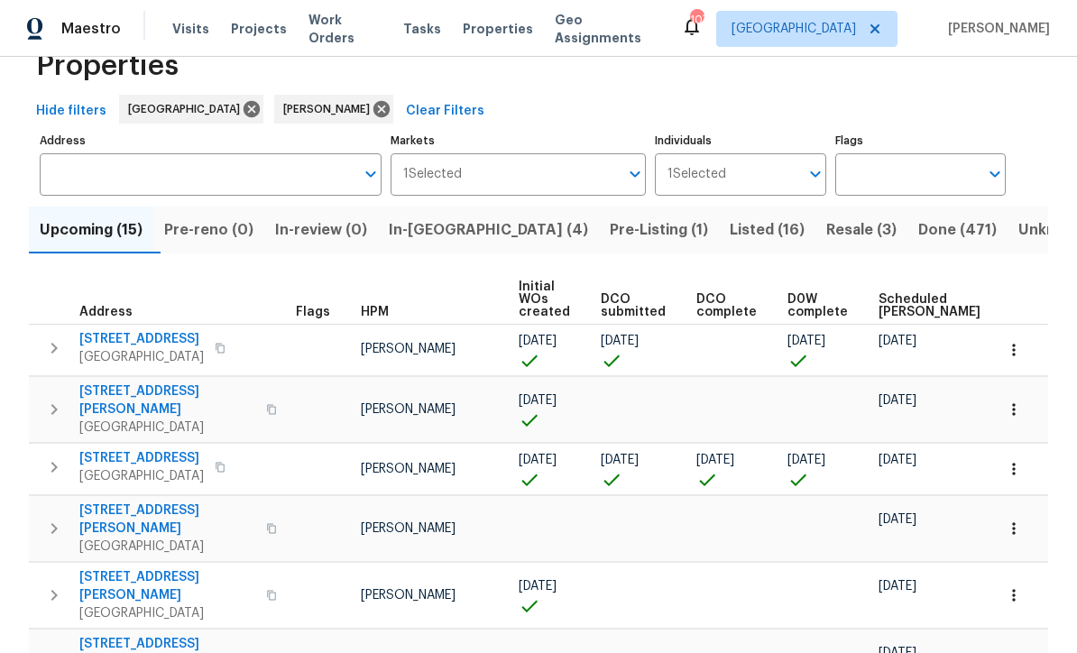
scroll to position [51, 0]
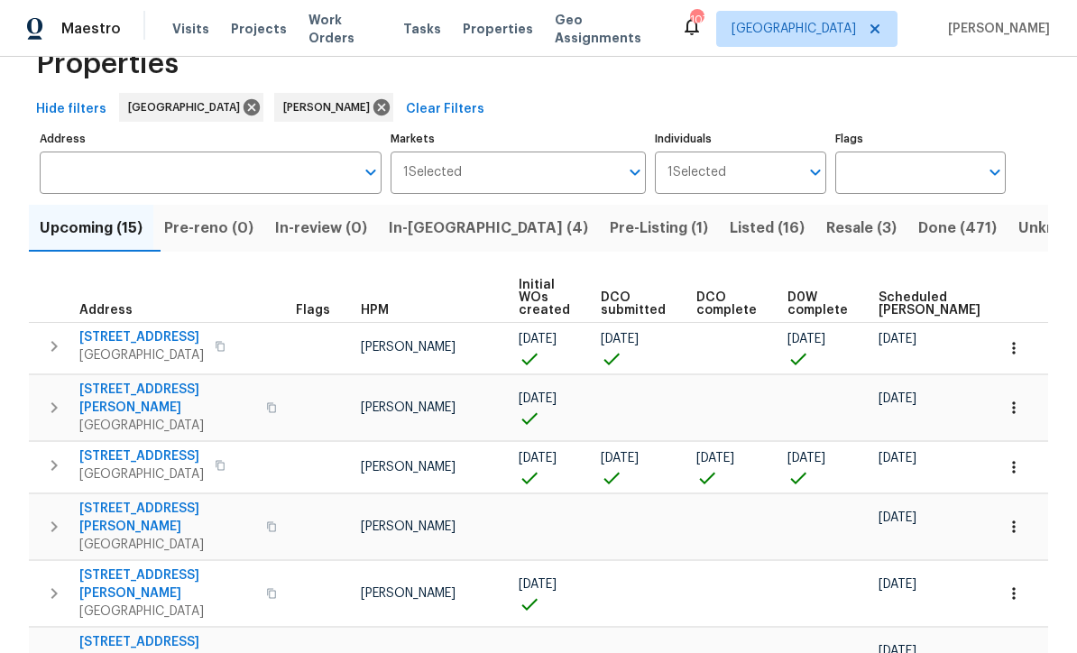
click at [140, 340] on span "[STREET_ADDRESS]" at bounding box center [141, 337] width 124 height 18
click at [1024, 355] on button "button" at bounding box center [1014, 348] width 40 height 40
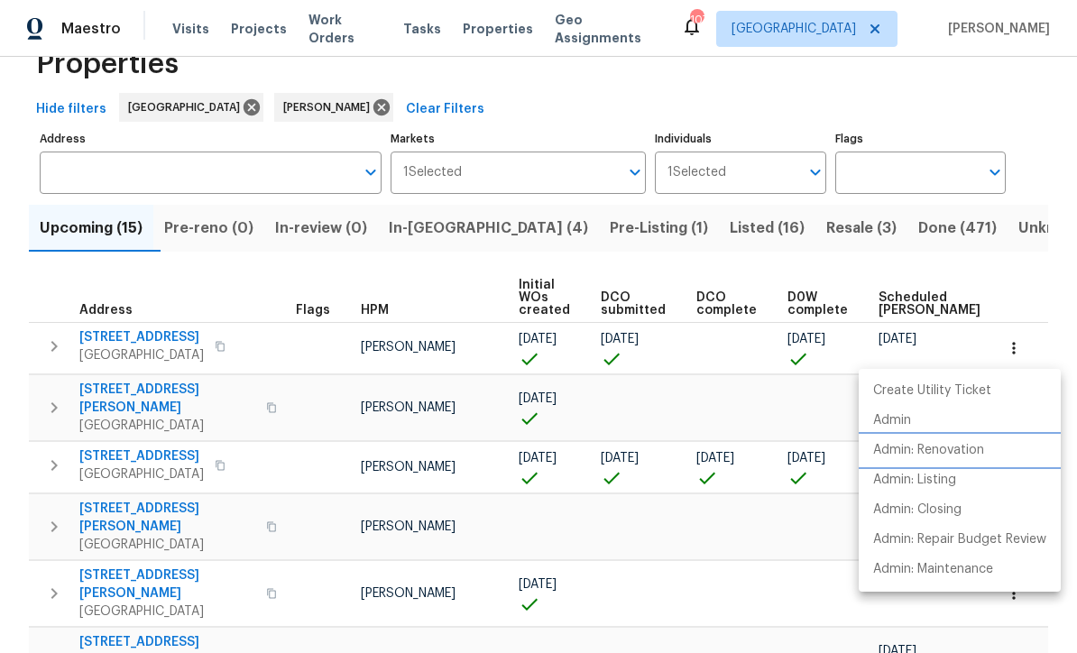
click at [968, 456] on p "Admin: Renovation" at bounding box center [928, 450] width 111 height 19
click at [477, 121] on div at bounding box center [538, 326] width 1077 height 653
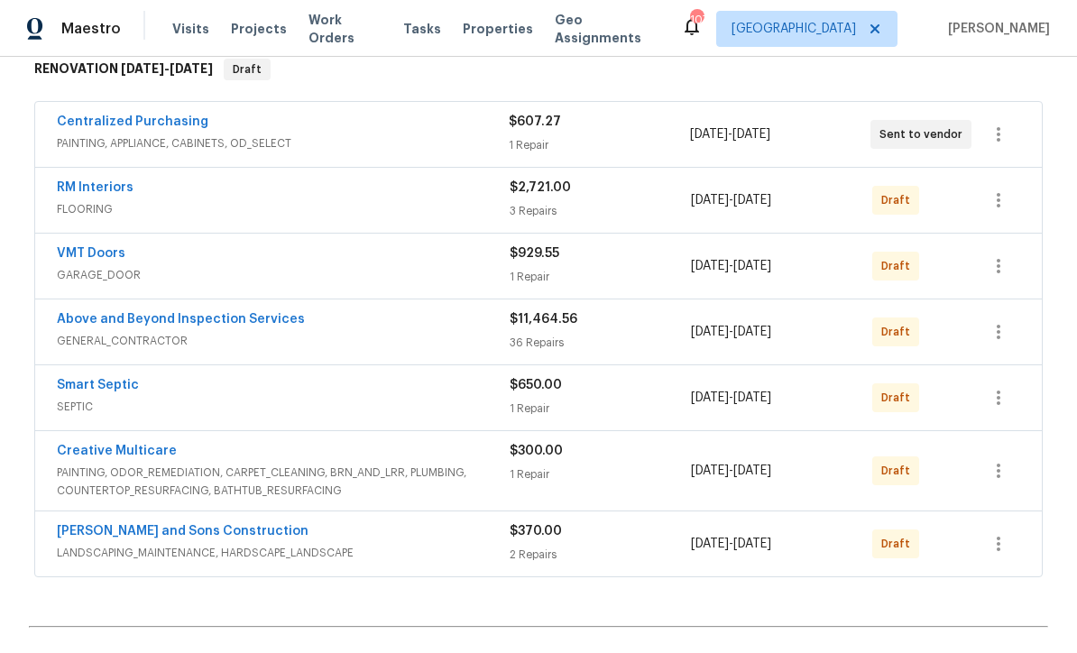
scroll to position [305, 0]
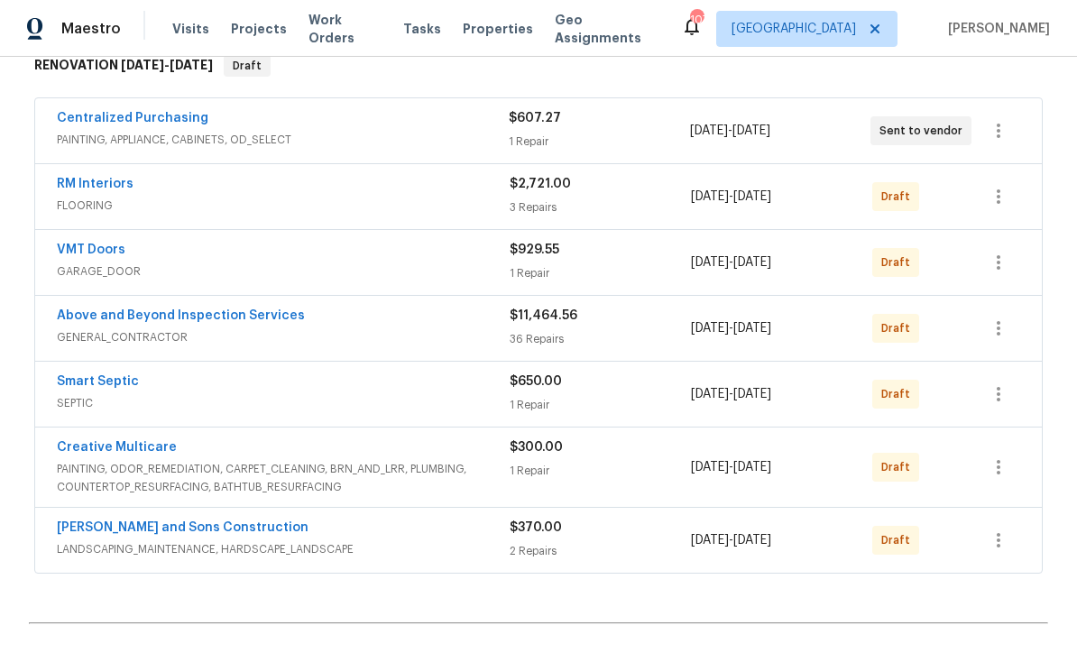
click at [97, 445] on link "Creative Multicare" at bounding box center [117, 447] width 120 height 13
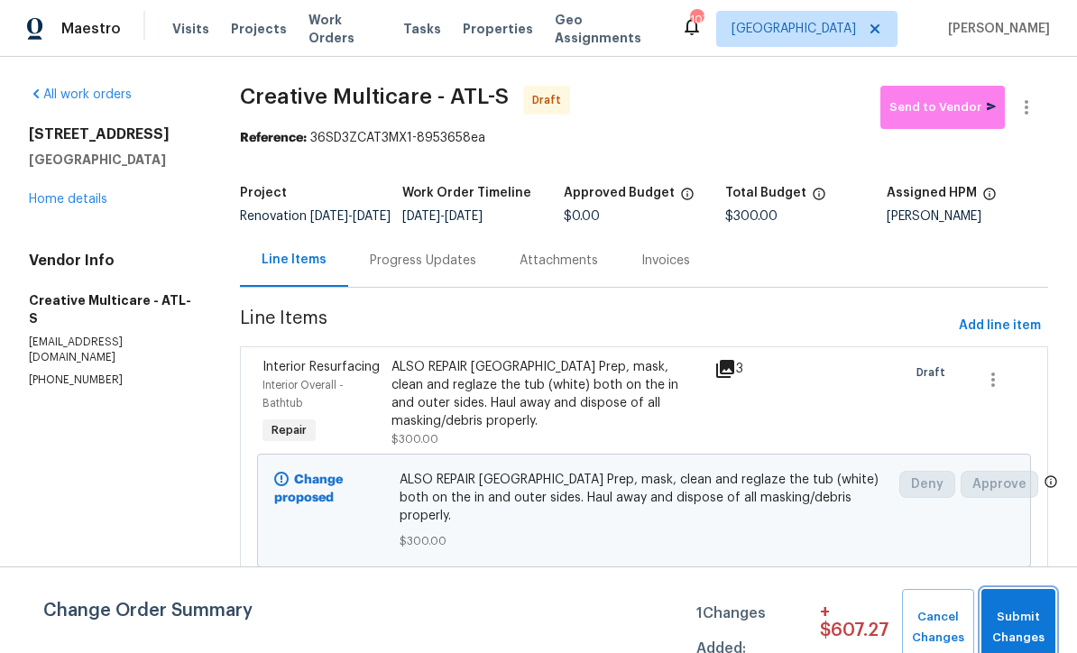
click at [1025, 623] on span "Submit Changes" at bounding box center [1018, 627] width 56 height 41
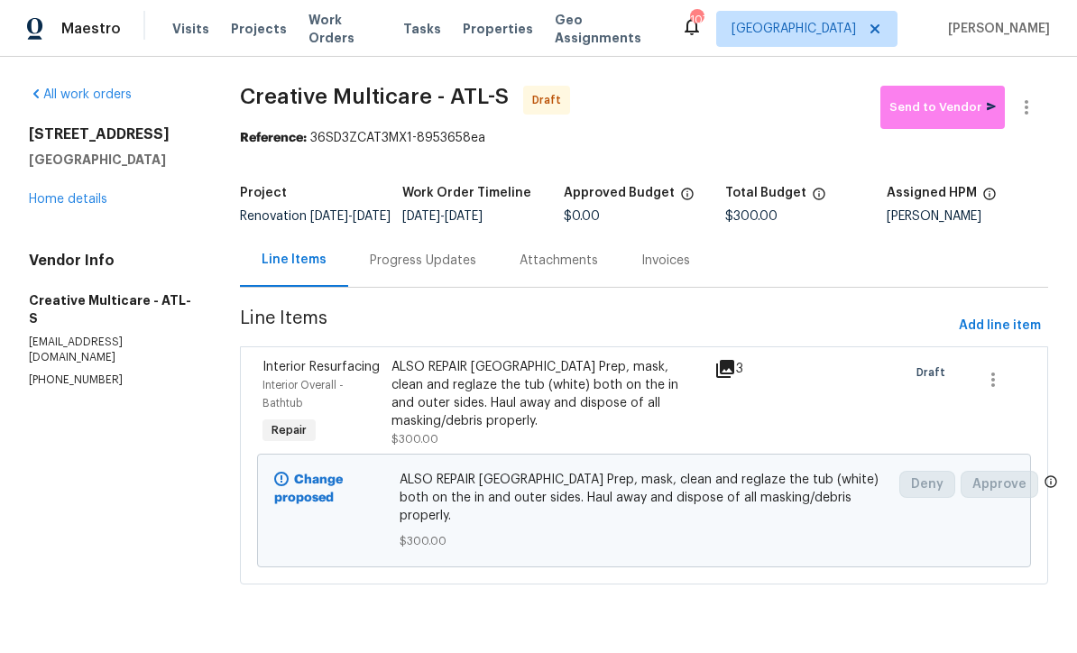
click at [63, 199] on link "Home details" at bounding box center [68, 199] width 78 height 13
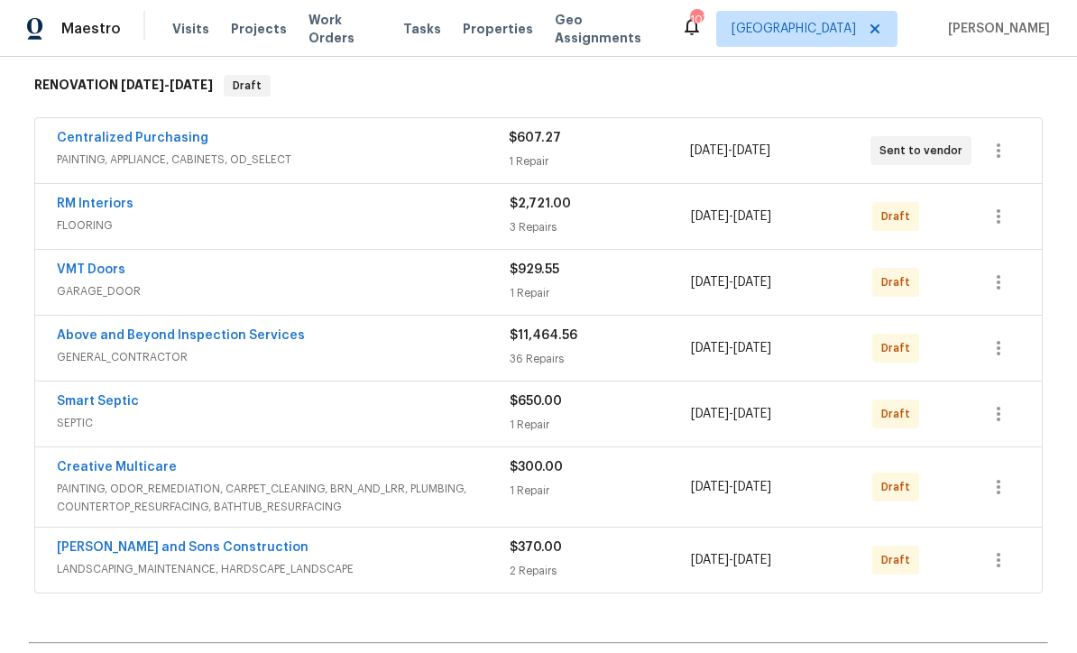
scroll to position [243, 0]
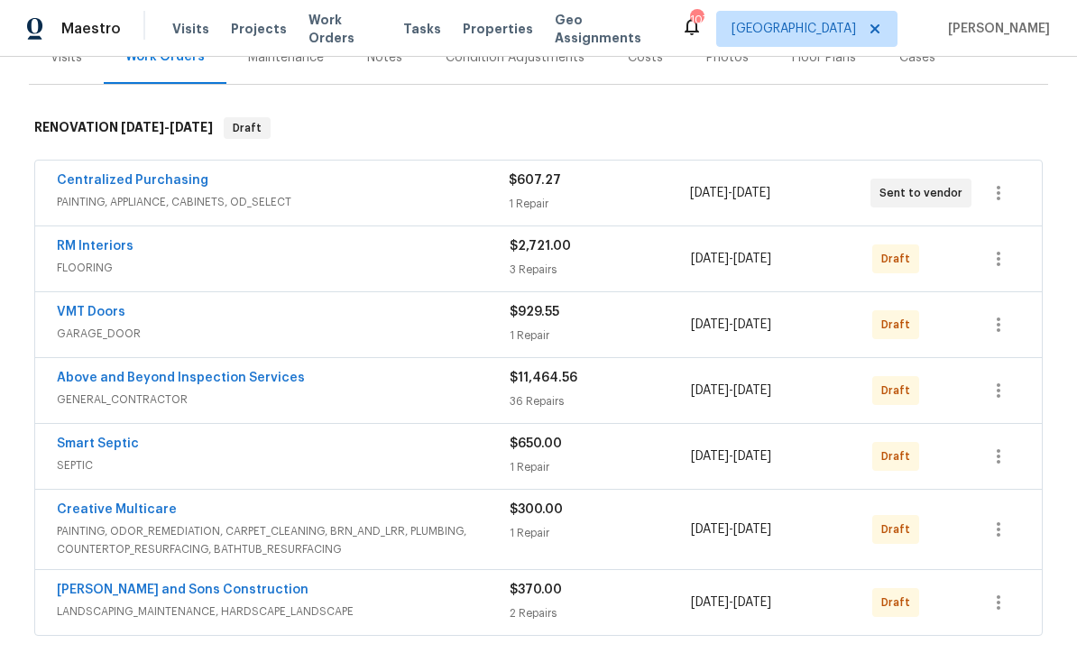
click at [89, 252] on link "RM Interiors" at bounding box center [95, 246] width 77 height 13
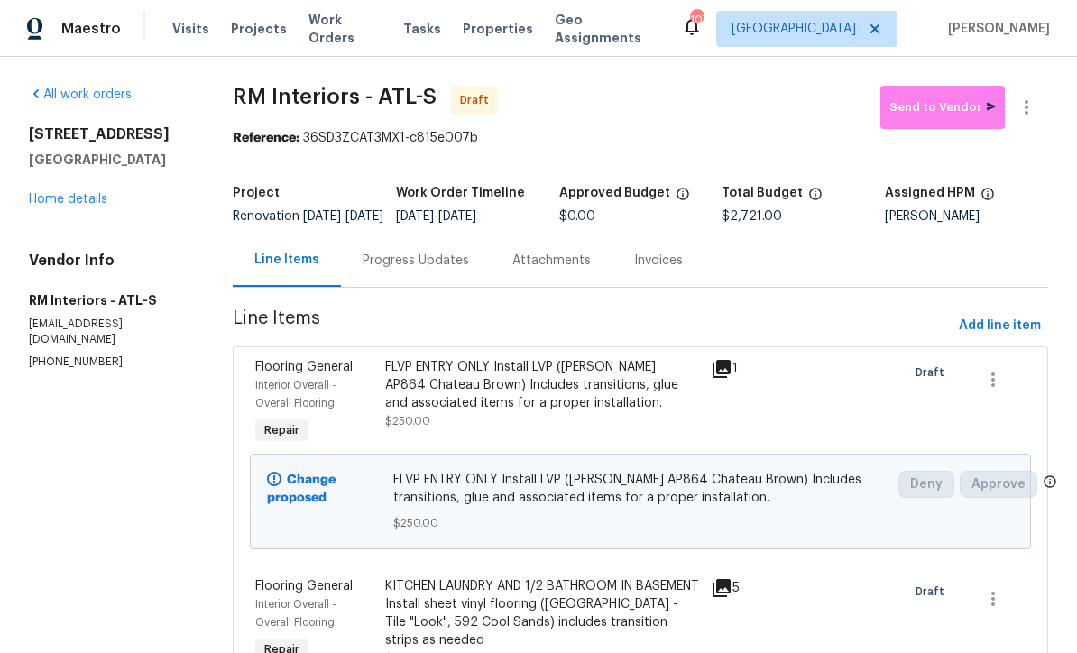
click at [397, 270] on div "Progress Updates" at bounding box center [416, 261] width 106 height 18
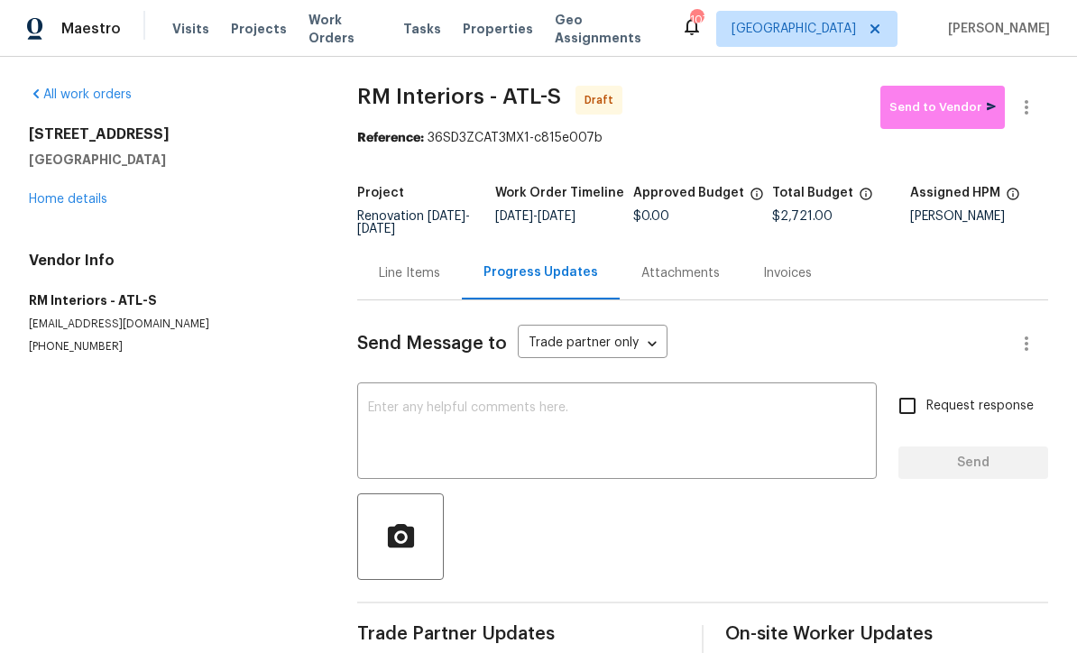
click at [369, 405] on textarea at bounding box center [617, 432] width 498 height 63
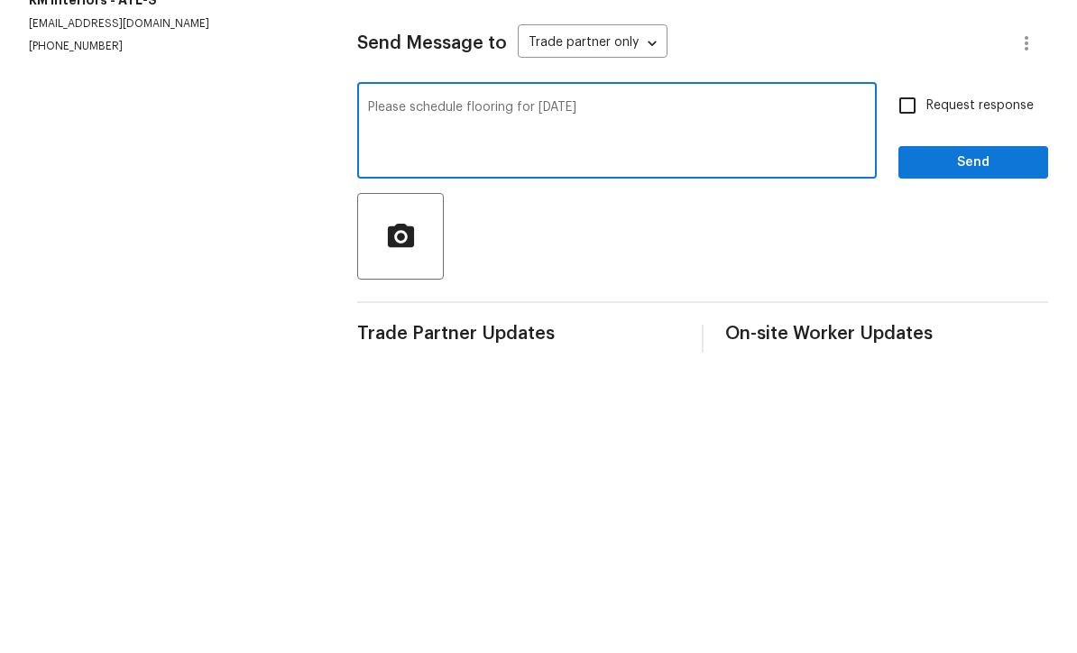
type textarea "Please schedule flooring for 9/17/25"
click at [906, 387] on input "Request response" at bounding box center [908, 406] width 38 height 38
checkbox input "true"
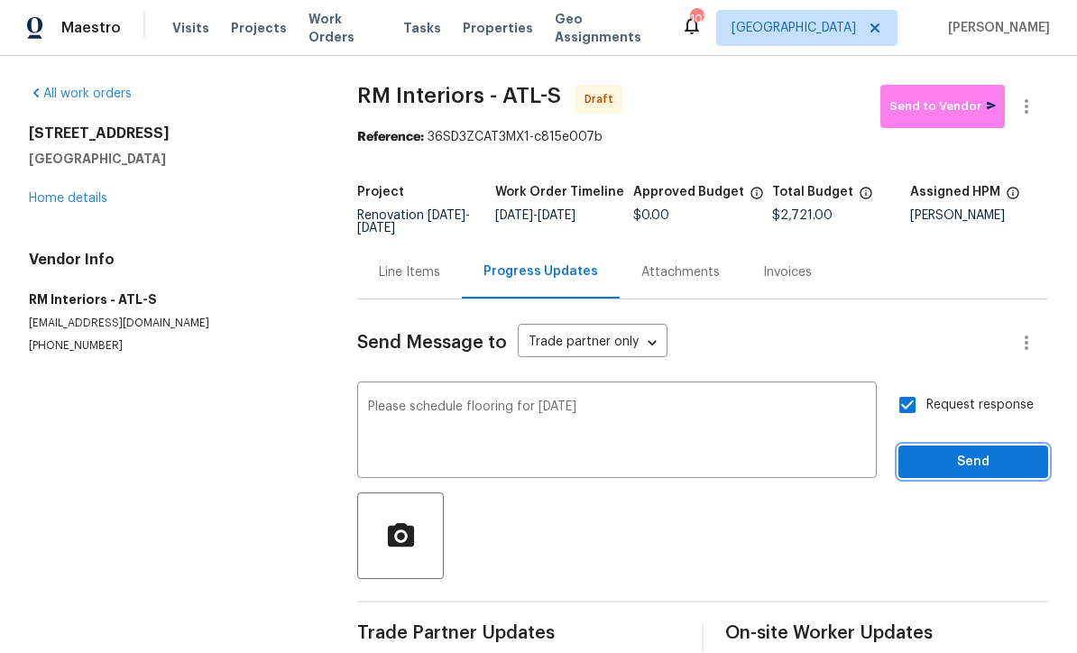
click at [936, 452] on span "Send" at bounding box center [973, 463] width 121 height 23
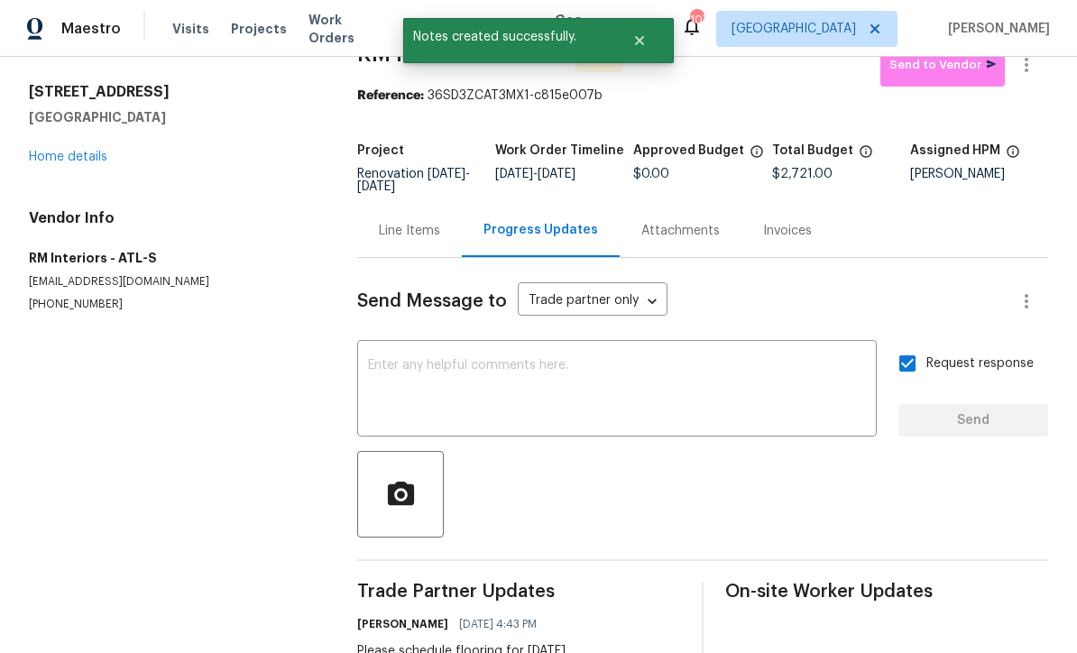
scroll to position [41, 0]
click at [64, 152] on link "Home details" at bounding box center [68, 158] width 78 height 13
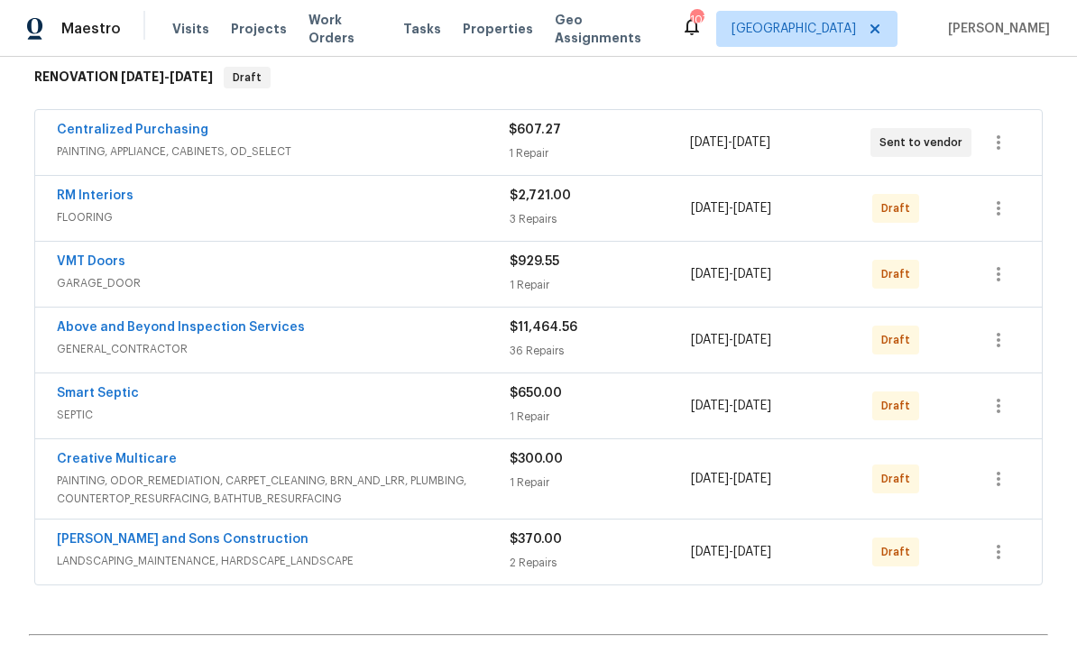
scroll to position [295, 0]
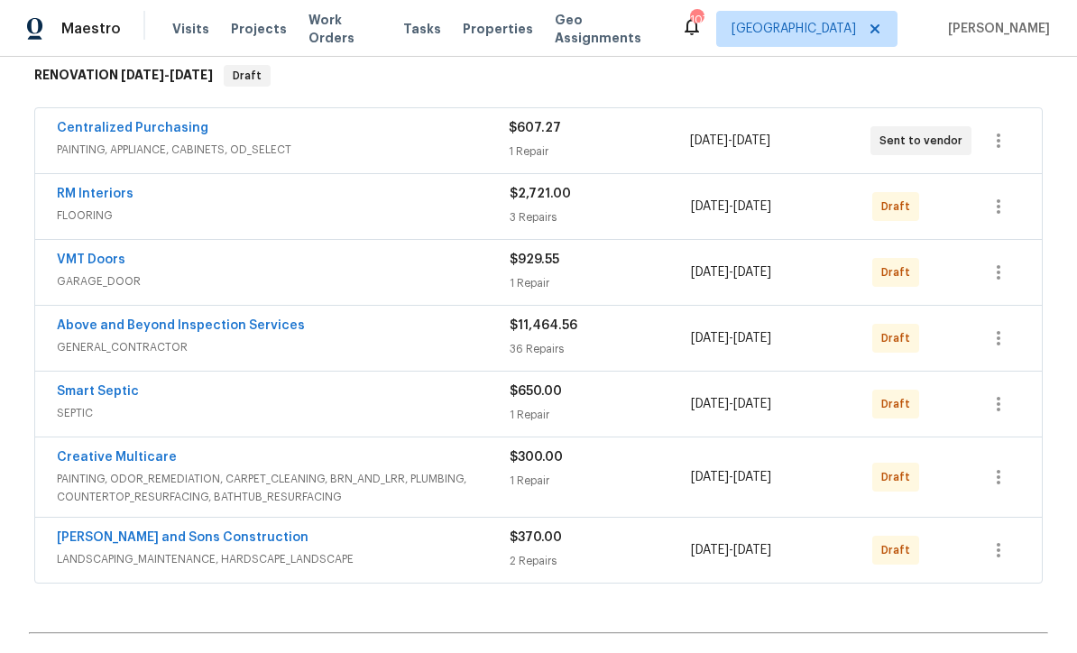
click at [87, 188] on link "RM Interiors" at bounding box center [95, 194] width 77 height 13
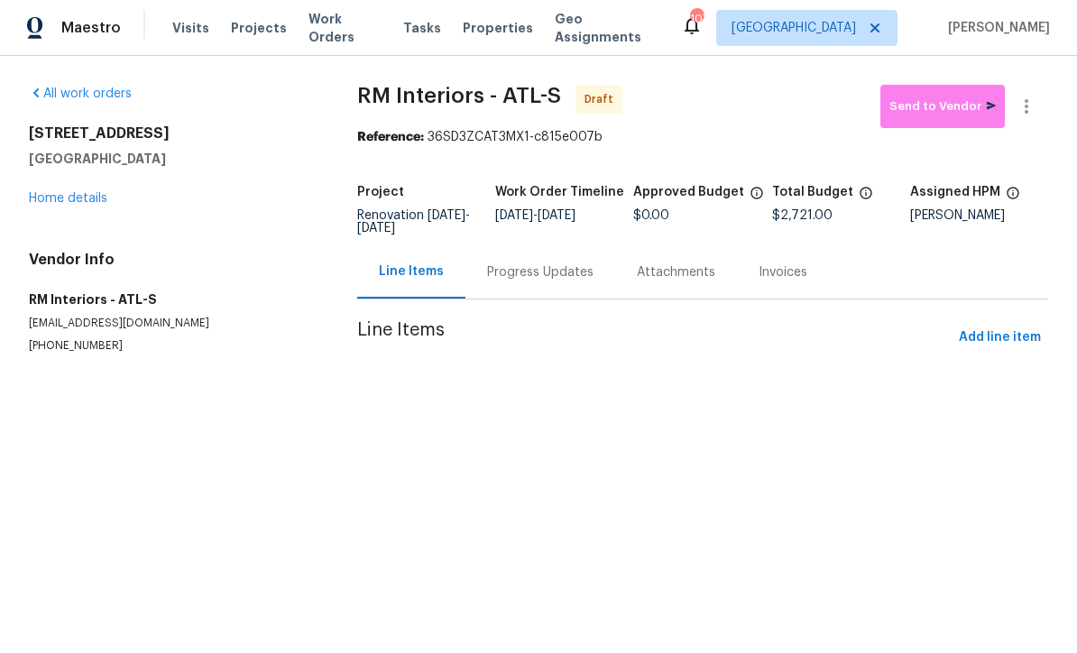
scroll to position [1, 0]
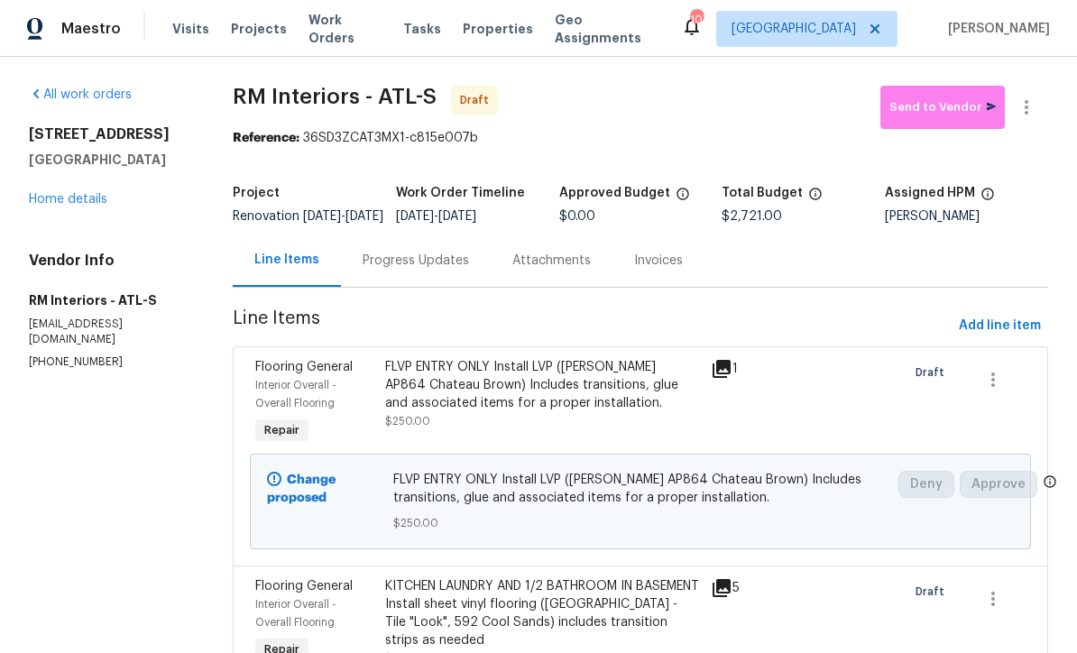
click at [410, 270] on div "Progress Updates" at bounding box center [416, 261] width 106 height 18
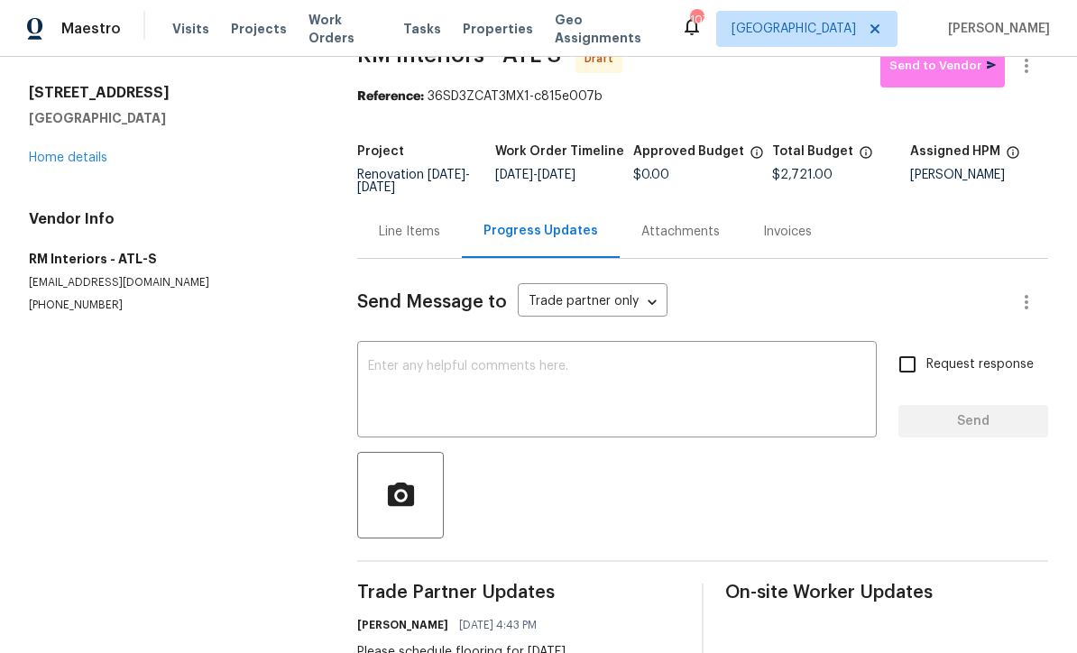
scroll to position [41, 0]
click at [55, 160] on link "Home details" at bounding box center [68, 158] width 78 height 13
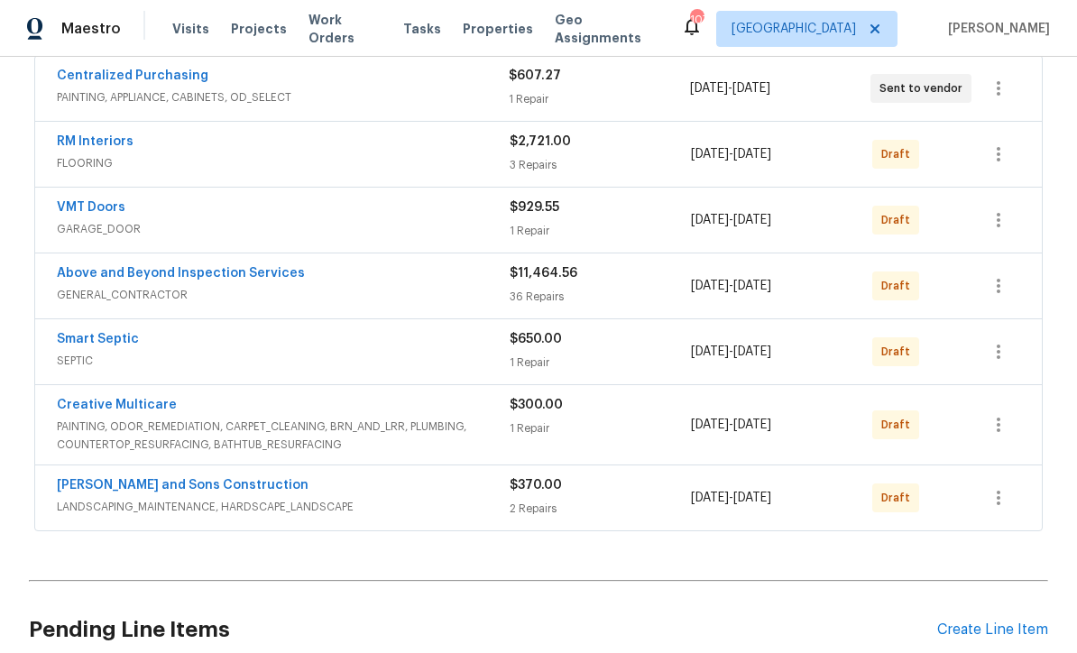
scroll to position [357, 0]
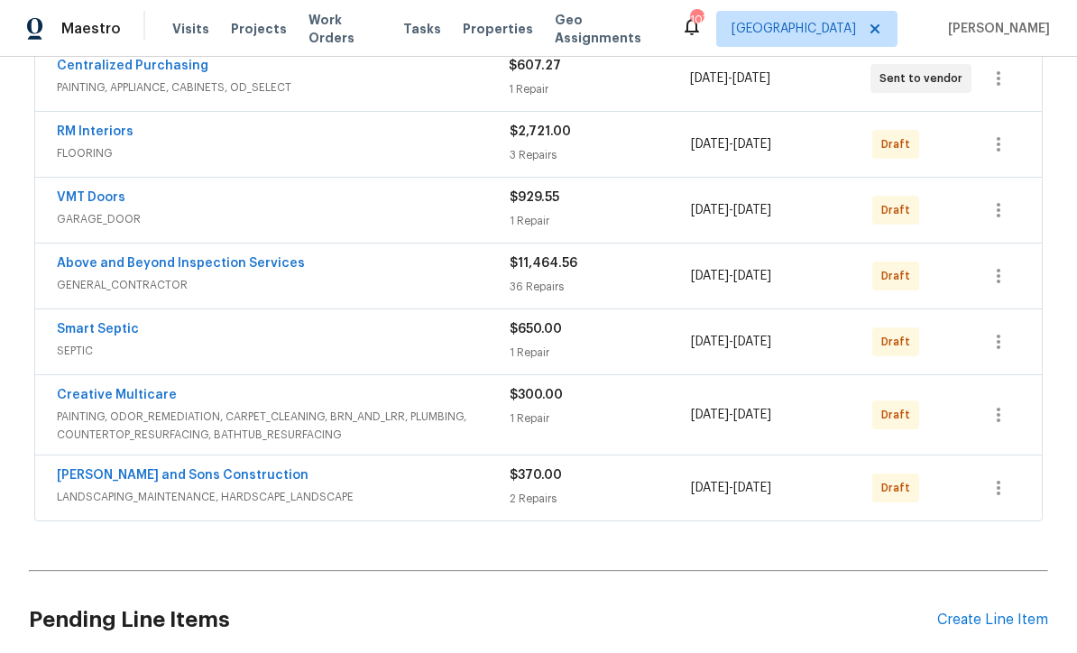
click at [99, 401] on link "Creative Multicare" at bounding box center [117, 395] width 120 height 13
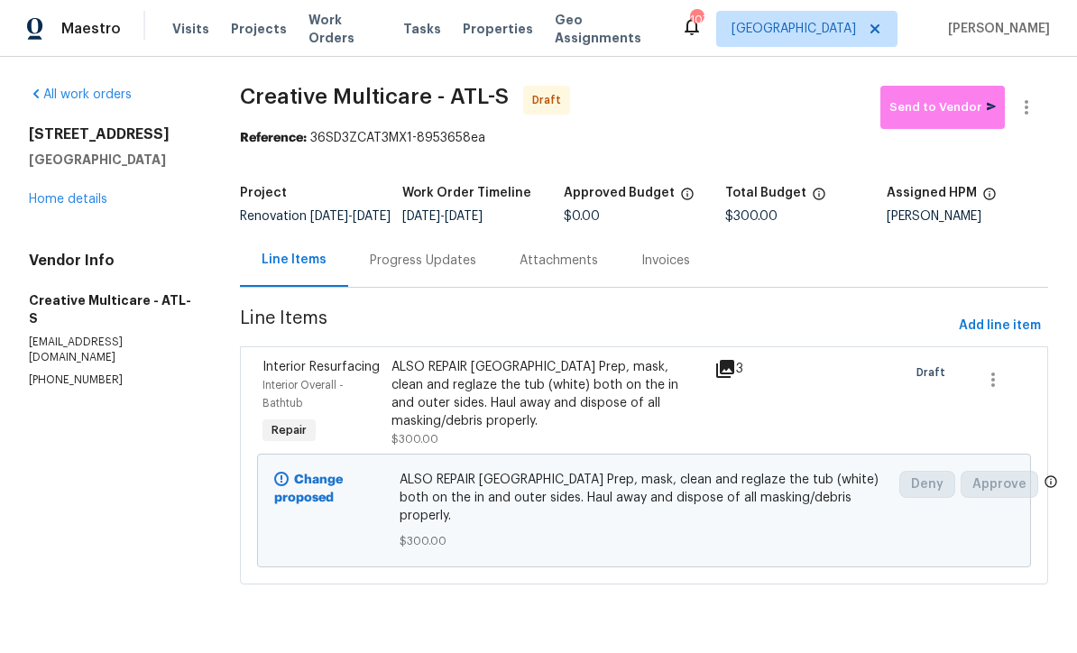
click at [433, 270] on div "Progress Updates" at bounding box center [423, 261] width 106 height 18
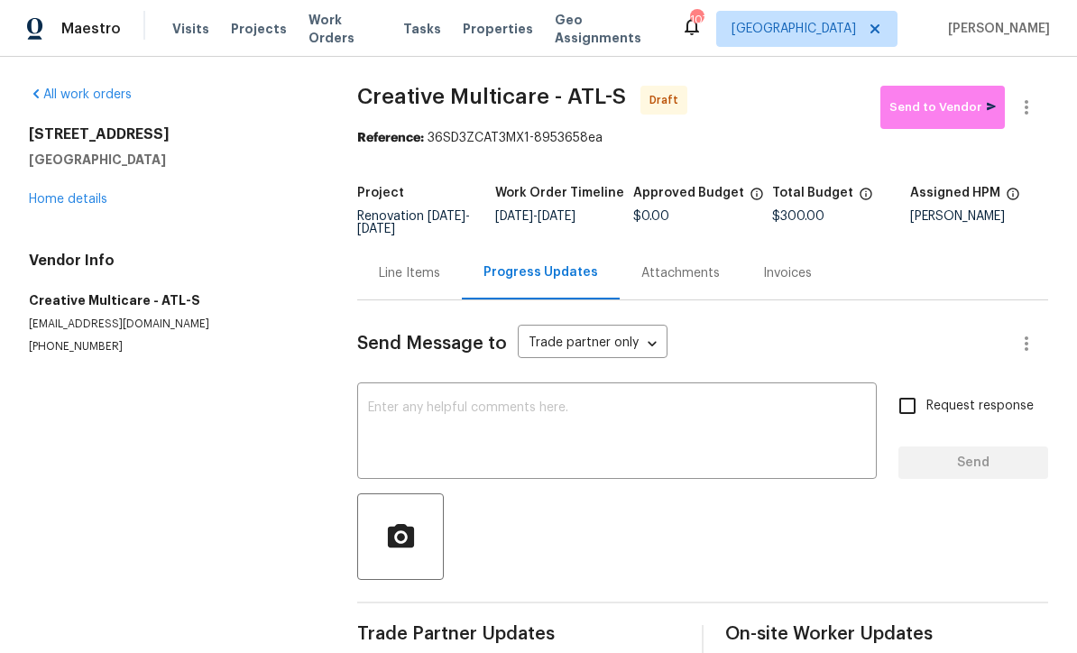
click at [374, 410] on textarea at bounding box center [617, 432] width 498 height 63
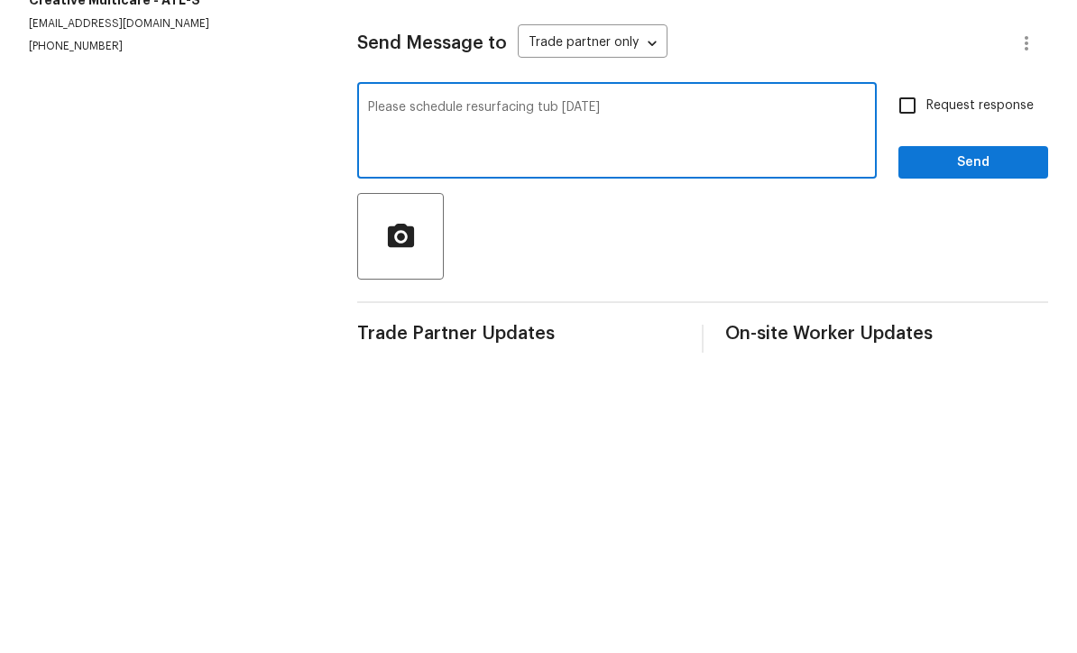
type textarea "Please schedule resurfacing tub 9/18/25"
click at [904, 387] on input "Request response" at bounding box center [908, 406] width 38 height 38
checkbox input "true"
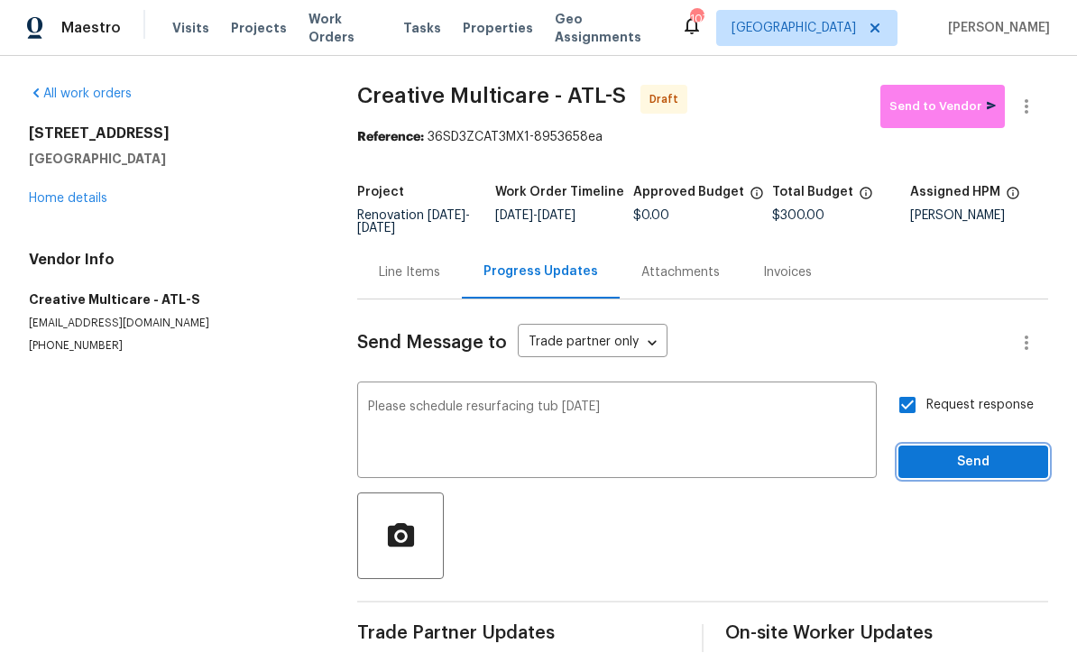
click at [956, 452] on span "Send" at bounding box center [973, 463] width 121 height 23
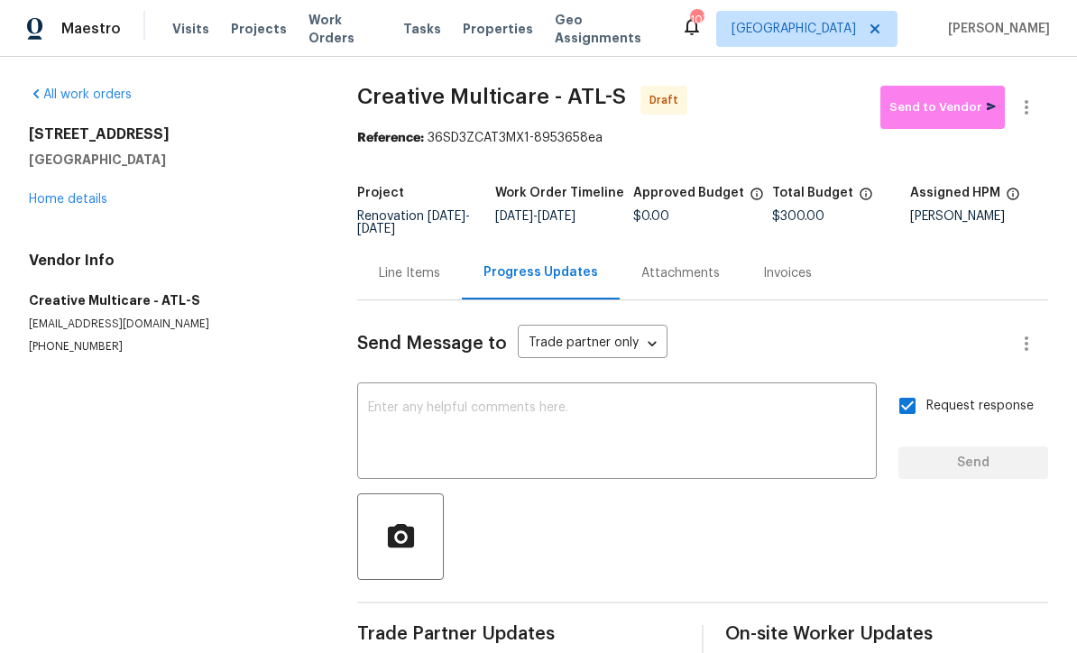
scroll to position [31, 0]
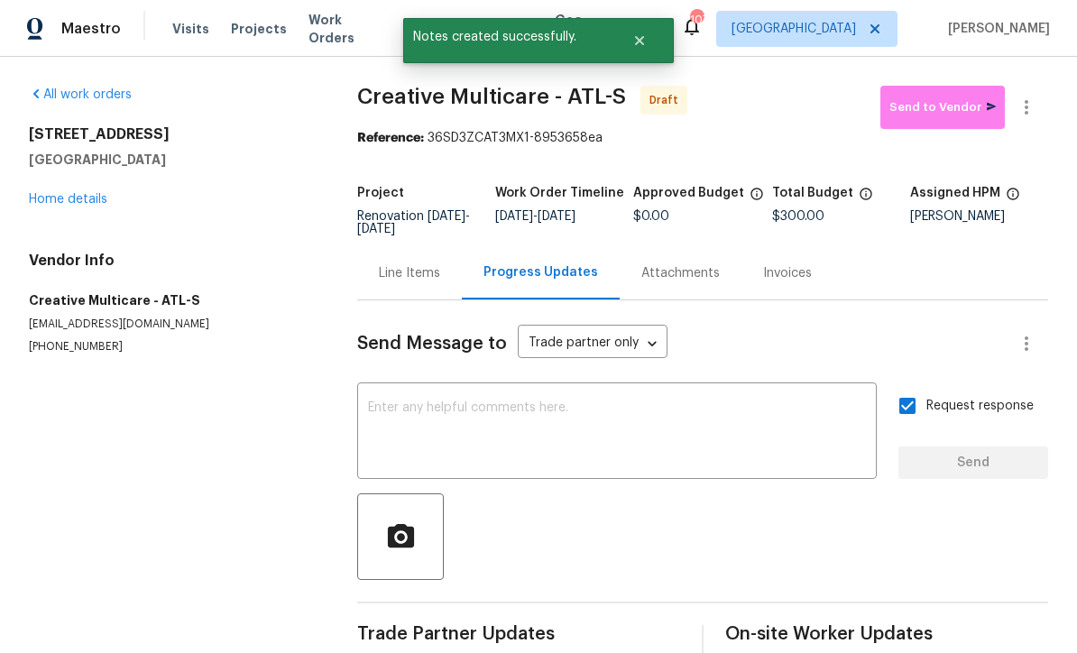
click at [60, 193] on link "Home details" at bounding box center [68, 199] width 78 height 13
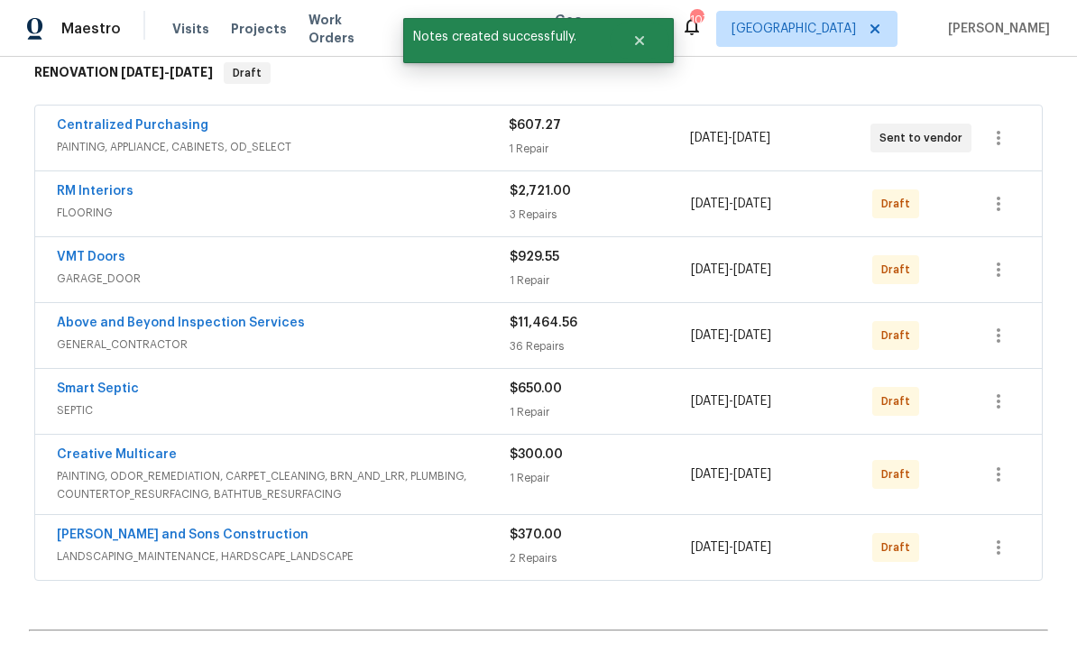
scroll to position [336, 0]
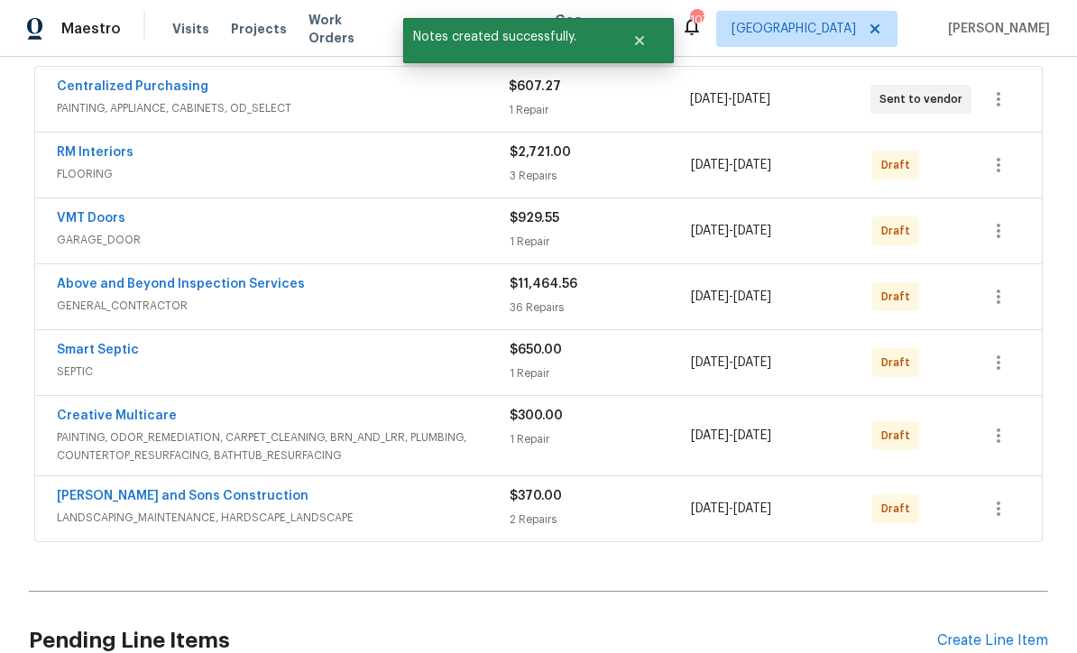
click at [148, 278] on link "Above and Beyond Inspection Services" at bounding box center [181, 284] width 248 height 13
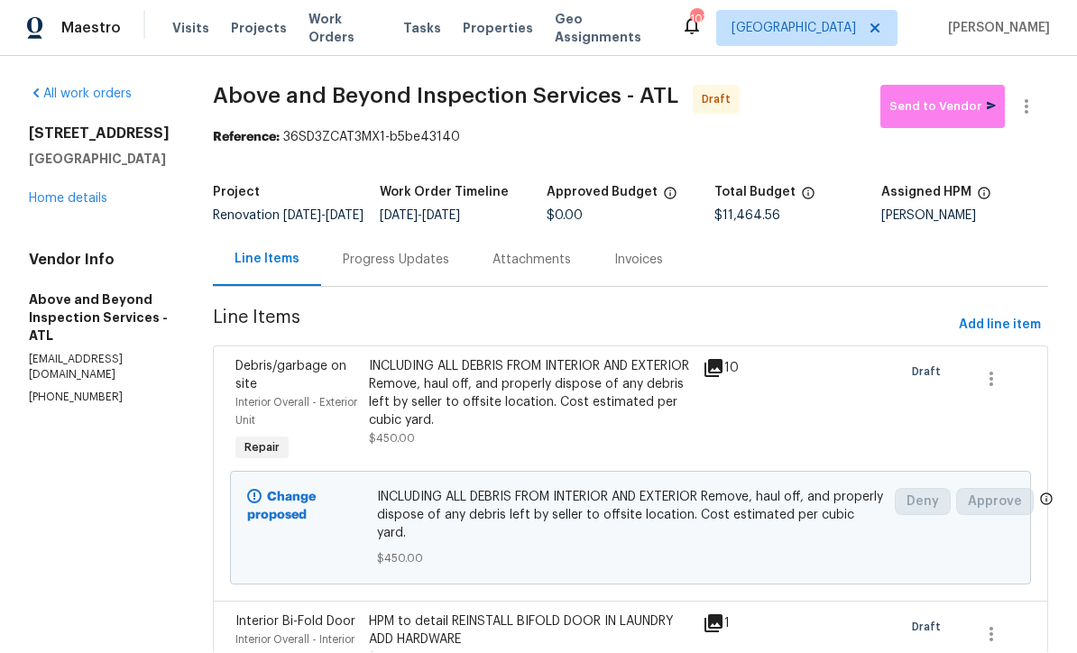
scroll to position [1, 0]
click at [429, 270] on div "Progress Updates" at bounding box center [396, 261] width 106 height 18
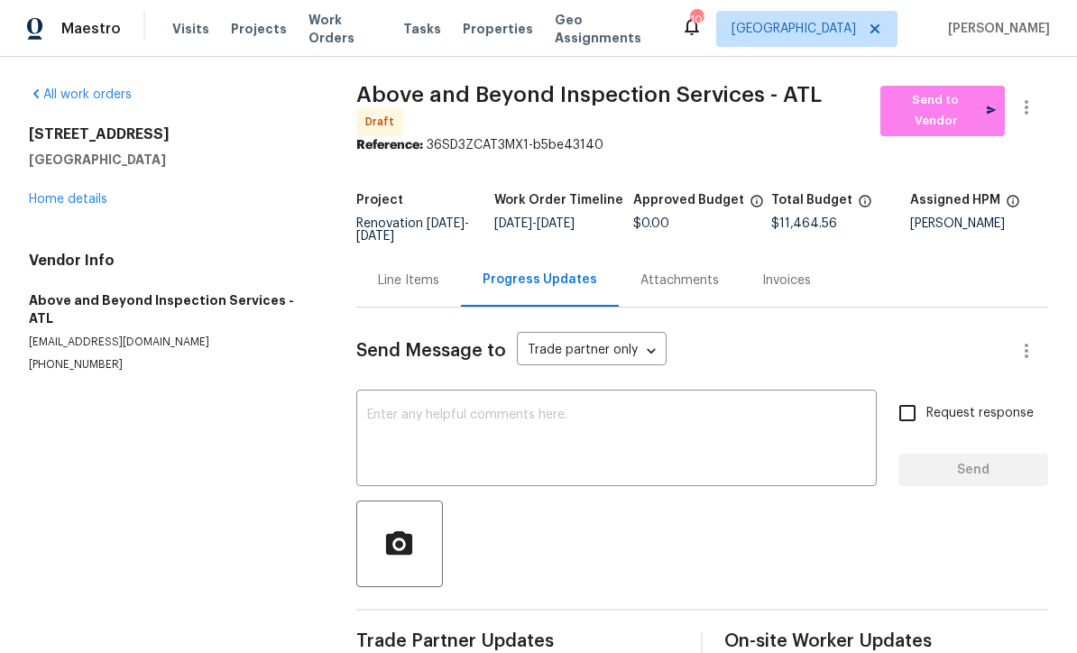
click at [371, 409] on textarea at bounding box center [616, 440] width 499 height 63
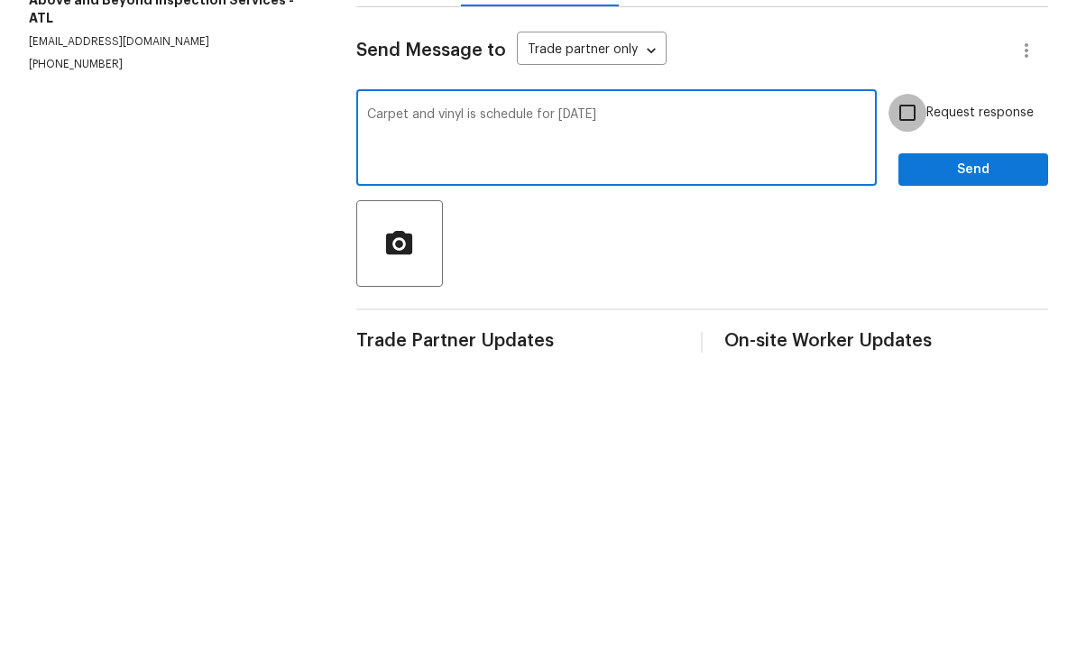
type textarea "Carpet and vinyl is schedule for 9/17/25"
click at [907, 394] on input "Request response" at bounding box center [908, 413] width 38 height 38
checkbox input "true"
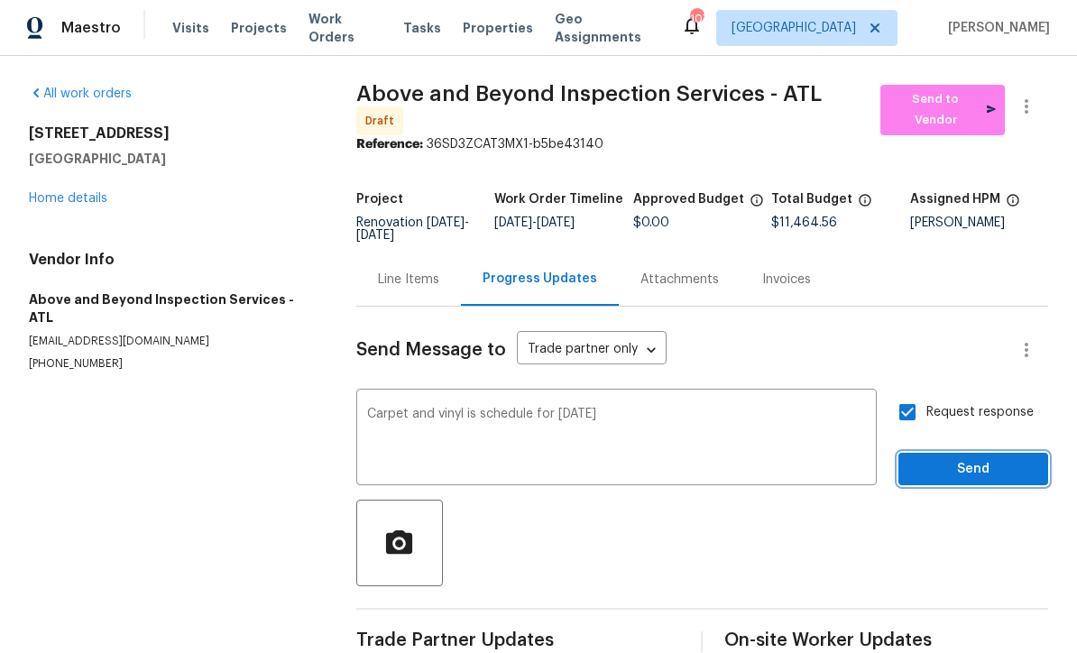
click at [970, 459] on span "Send" at bounding box center [973, 470] width 121 height 23
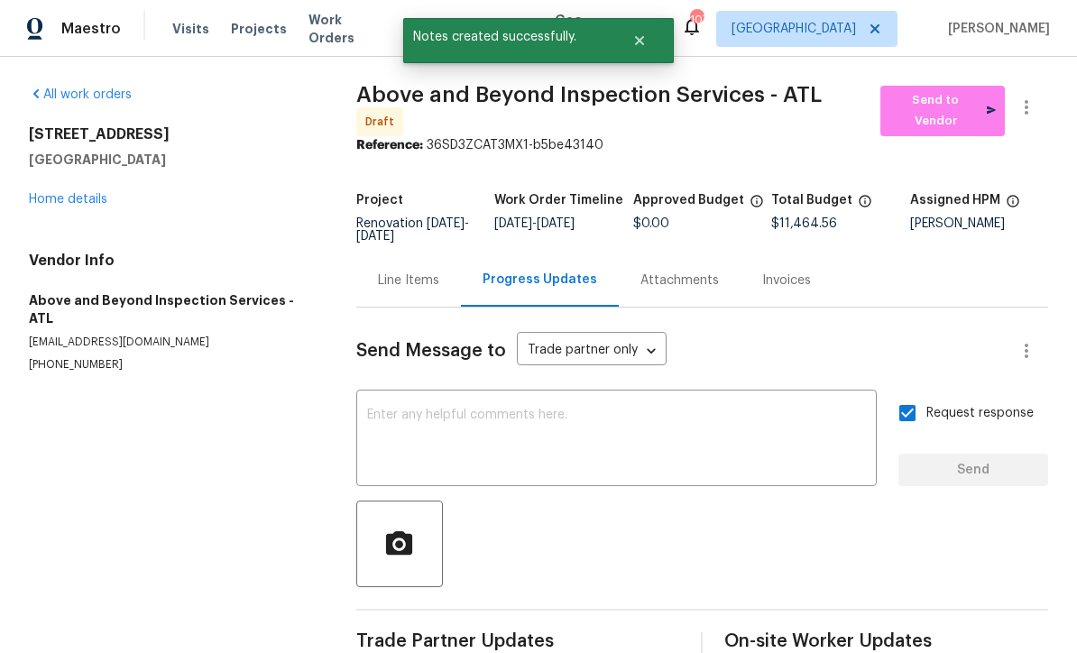
click at [909, 394] on input "Request response" at bounding box center [908, 413] width 38 height 38
checkbox input "false"
click at [386, 394] on div "x ​" at bounding box center [616, 440] width 520 height 92
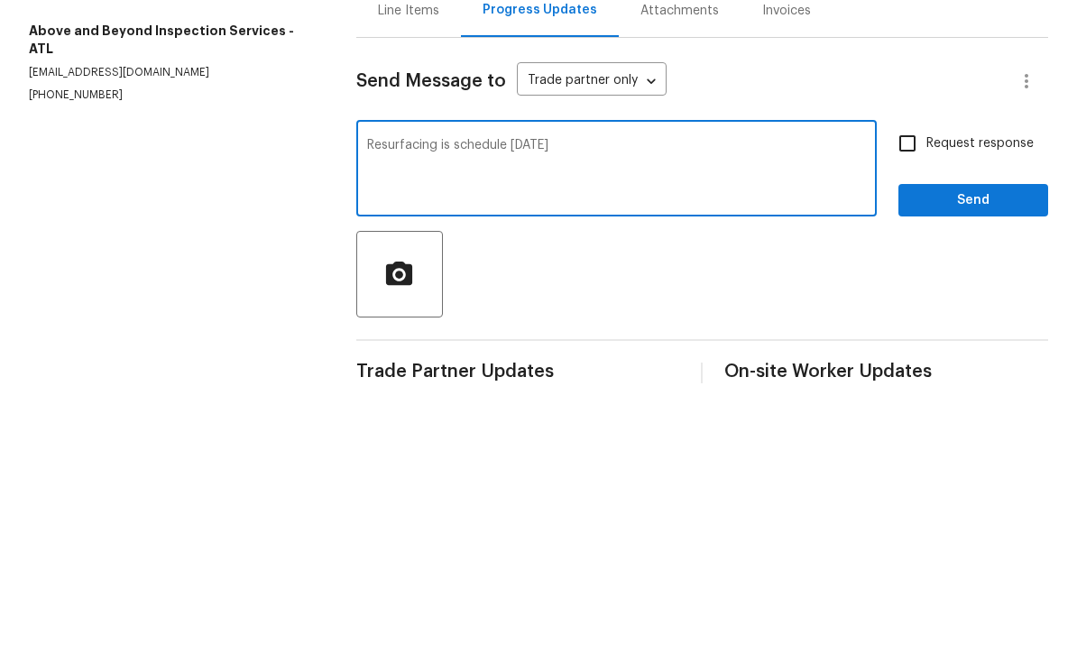
click at [444, 409] on textarea "Resurfacing is schedule 9/18/25" at bounding box center [616, 440] width 499 height 63
type textarea "Resurfacing tub is schedule 9/18/25"
click at [909, 394] on input "Request response" at bounding box center [908, 413] width 38 height 38
checkbox input "true"
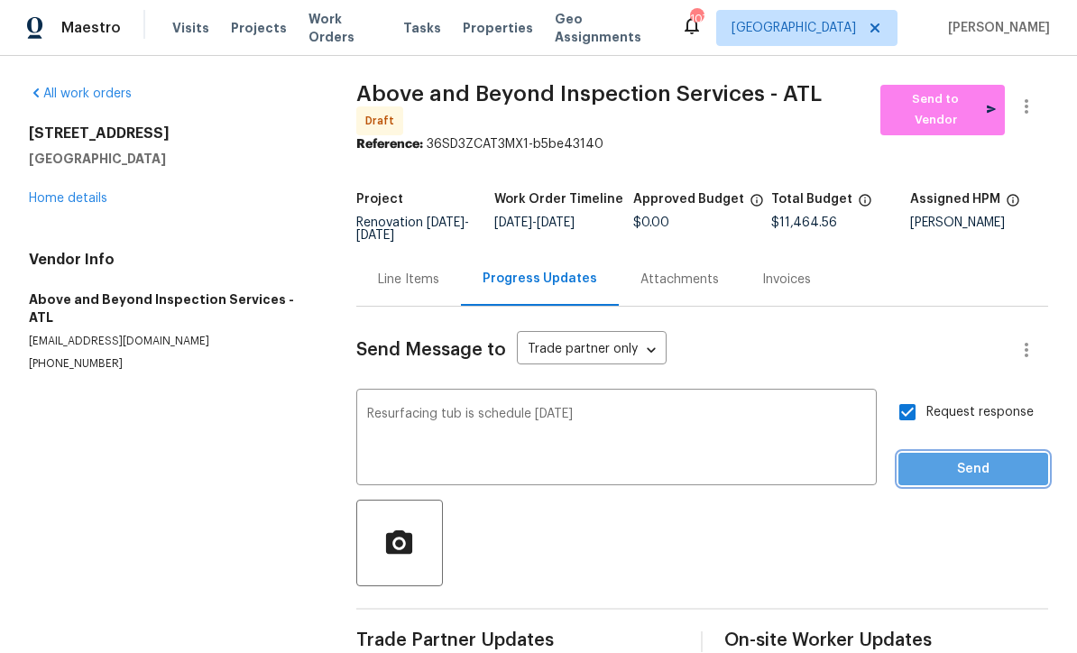
click at [951, 459] on span "Send" at bounding box center [973, 470] width 121 height 23
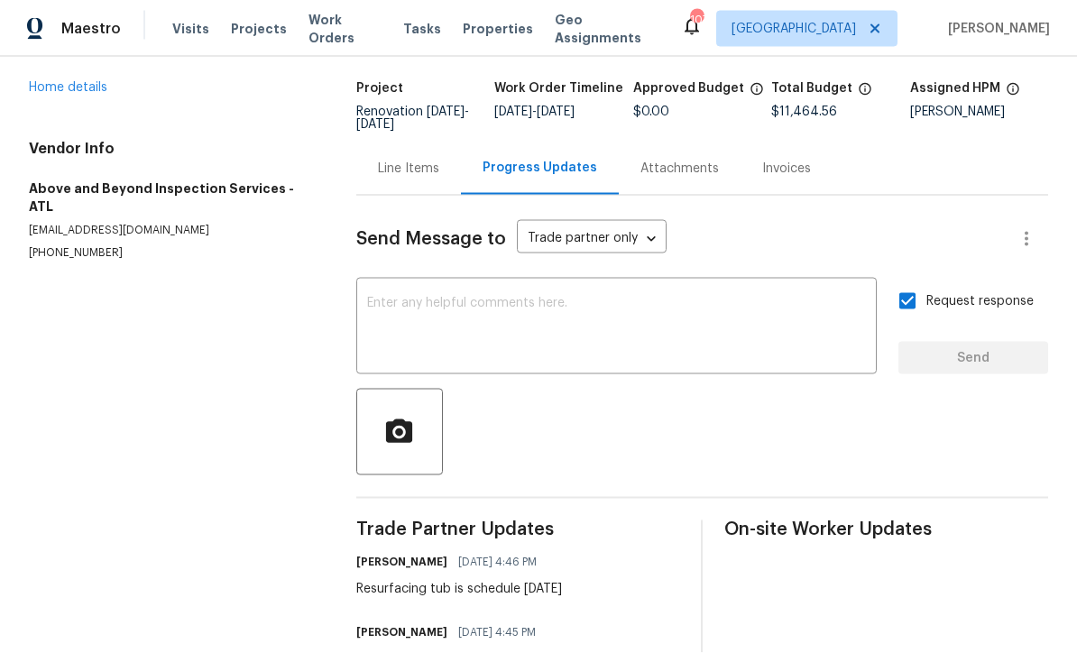
scroll to position [59, 0]
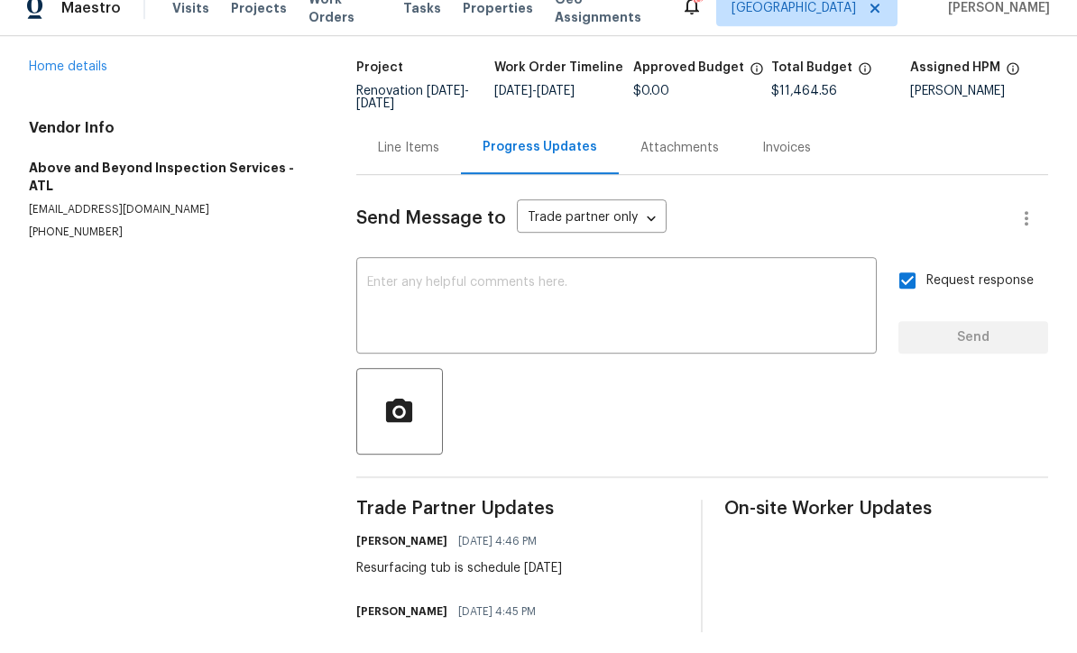
click at [382, 297] on textarea at bounding box center [616, 328] width 499 height 63
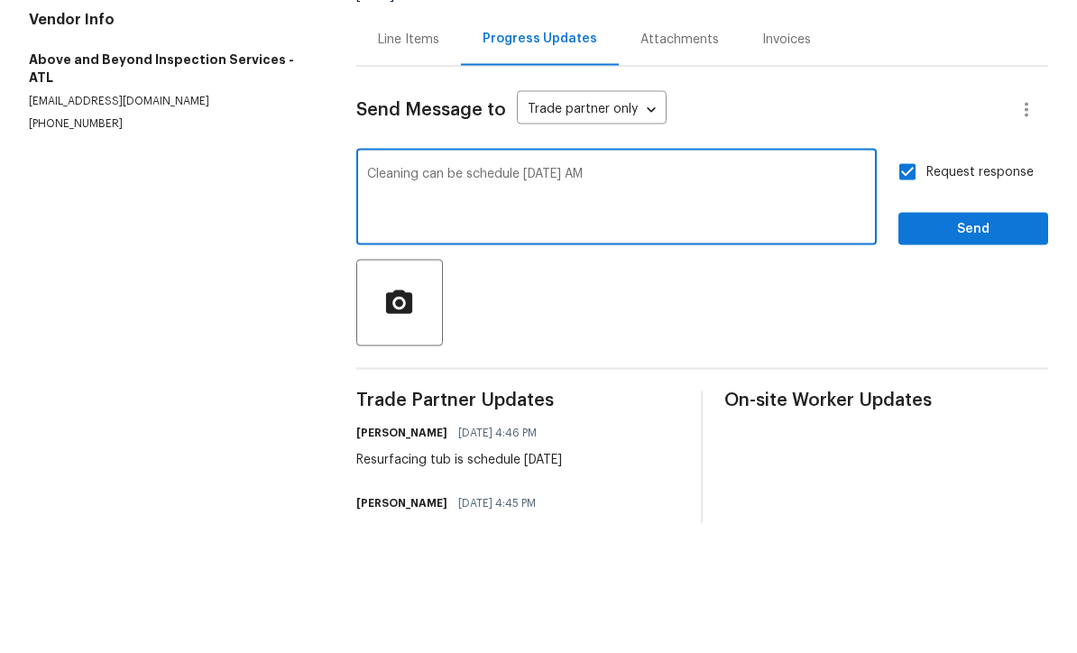
type textarea "Cleaning can be schedule 9/19/25 AM"
click at [906, 282] on input "Request response" at bounding box center [908, 301] width 38 height 38
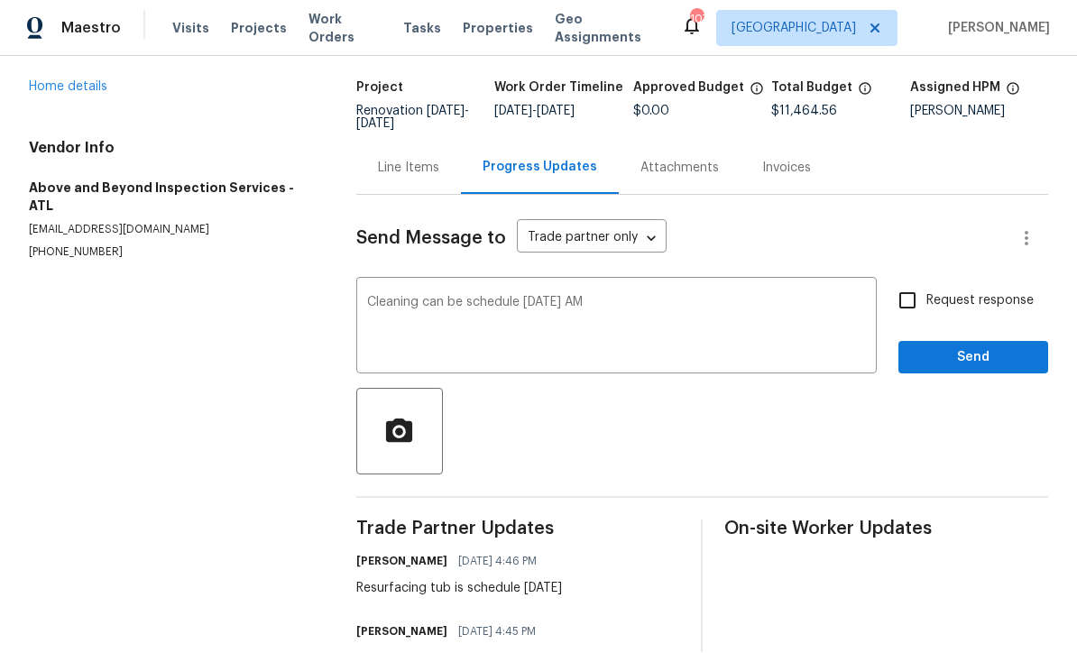
click at [903, 282] on input "Request response" at bounding box center [908, 301] width 38 height 38
checkbox input "true"
click at [947, 342] on button "Send" at bounding box center [973, 358] width 150 height 33
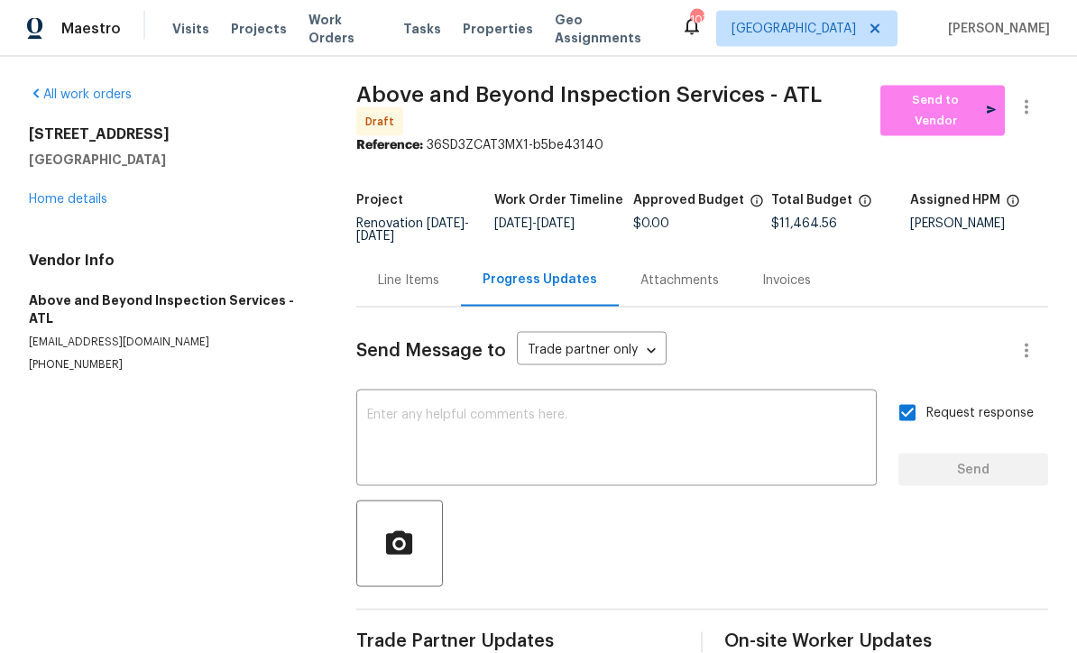
scroll to position [0, 0]
click at [57, 193] on link "Home details" at bounding box center [68, 199] width 78 height 13
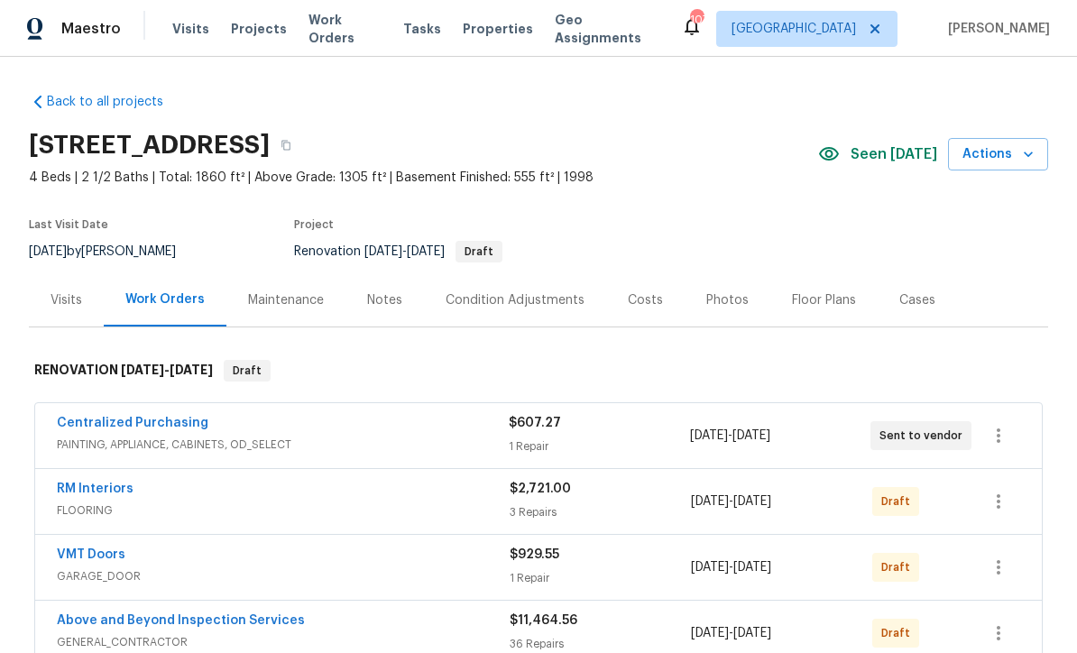
click at [385, 291] on div "Notes" at bounding box center [384, 300] width 35 height 18
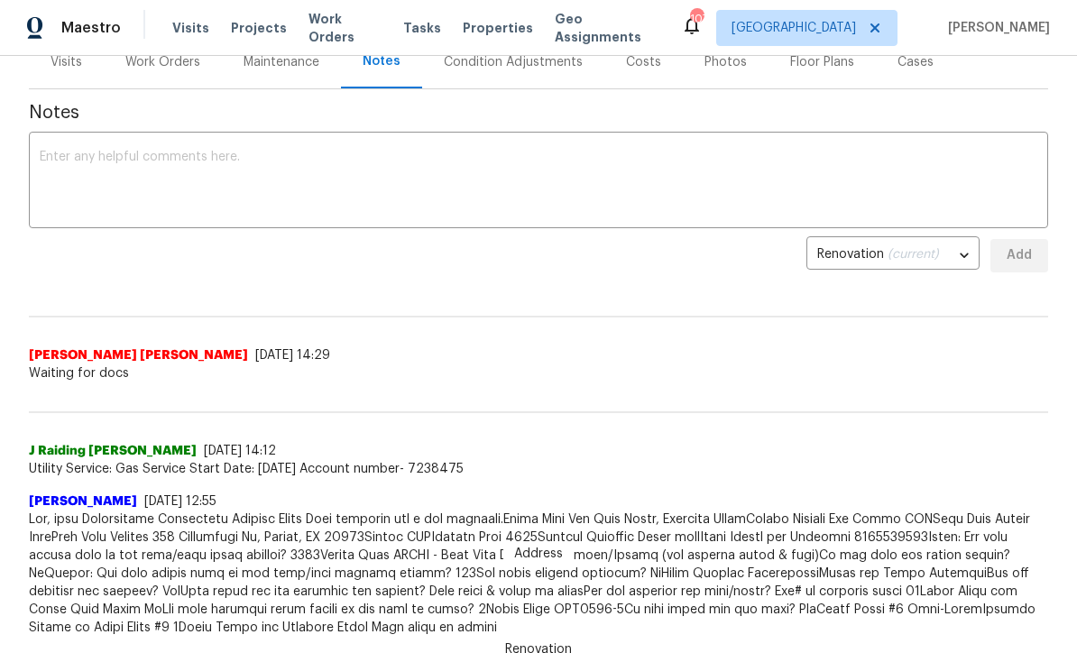
scroll to position [238, 0]
click at [62, 156] on textarea at bounding box center [539, 181] width 998 height 63
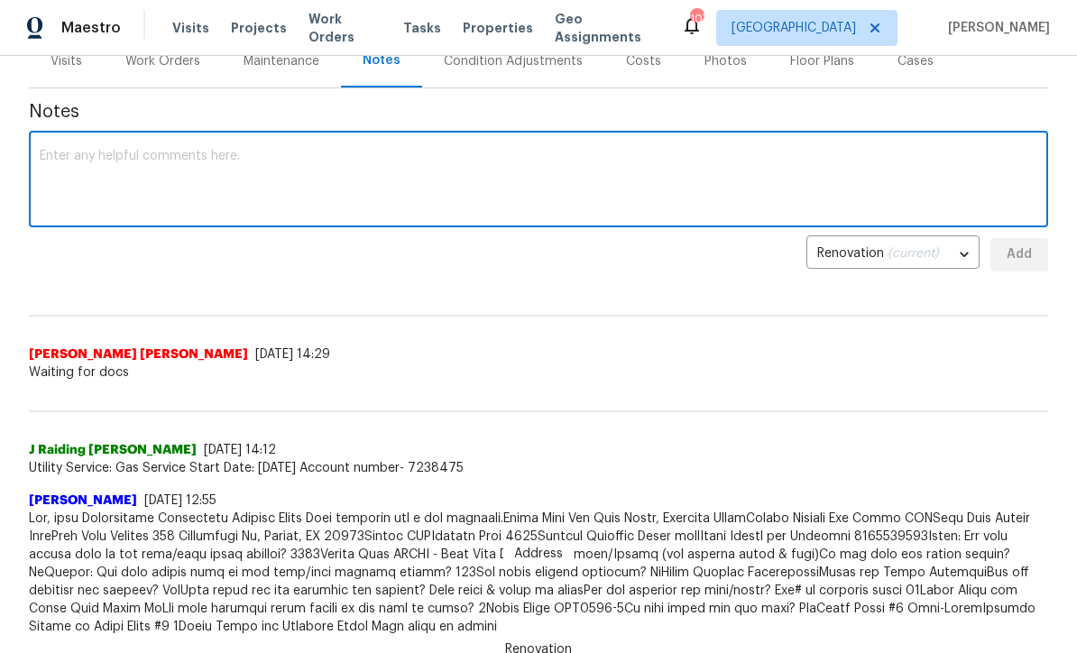
paste textarea "Trade Partner Updates Mirsad Srna 09/09/2025 4:47 PM Cleaning can be schedule 9…"
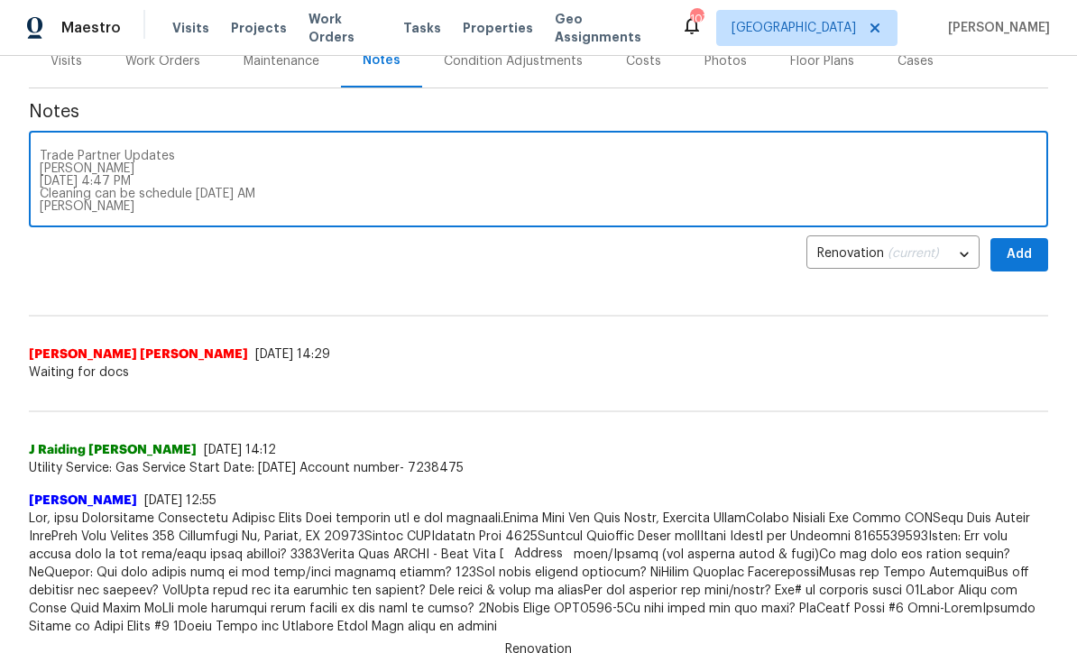
scroll to position [63, 0]
type textarea "Trade Partner Updates Mirsad Srna 09/09/2025 4:47 PM Cleaning can be schedule 9…"
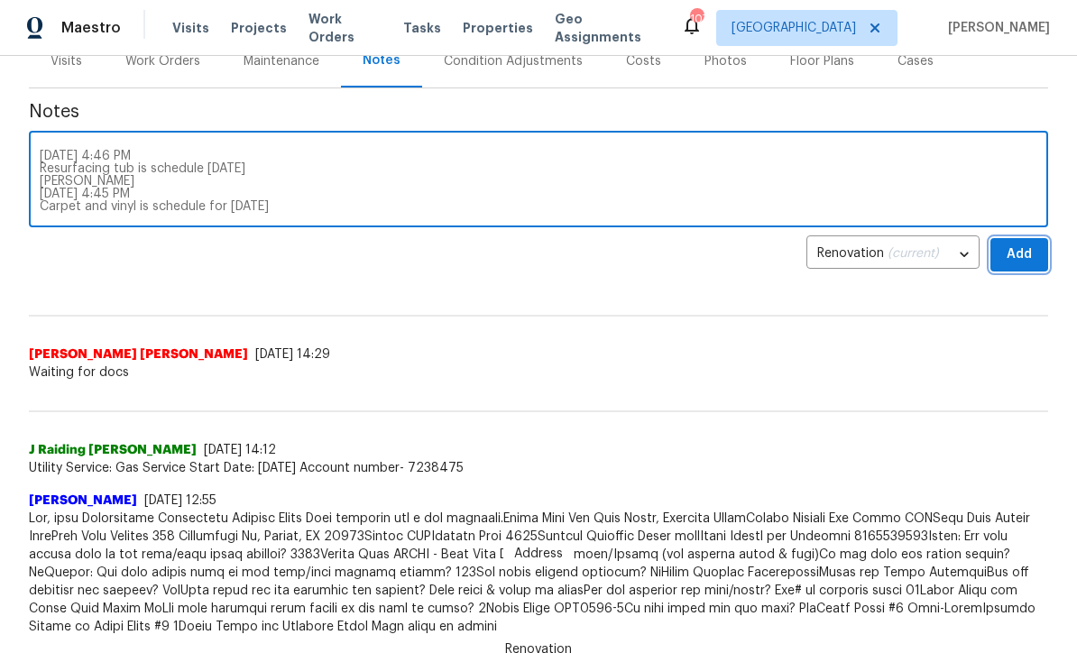
click at [1033, 257] on span "Add" at bounding box center [1019, 255] width 29 height 23
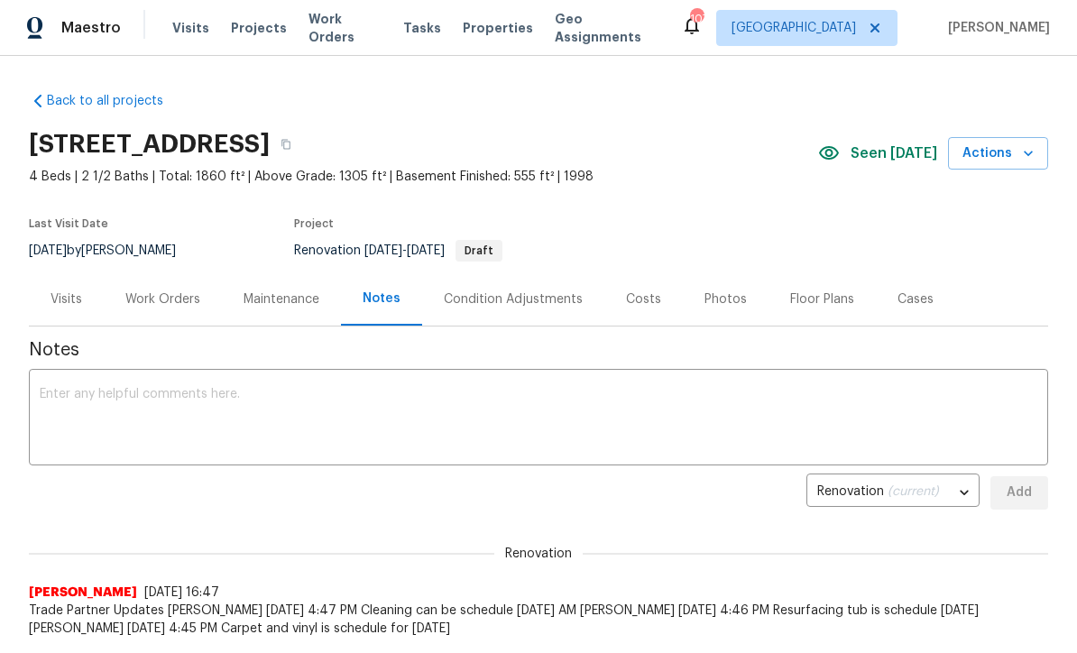
scroll to position [0, 0]
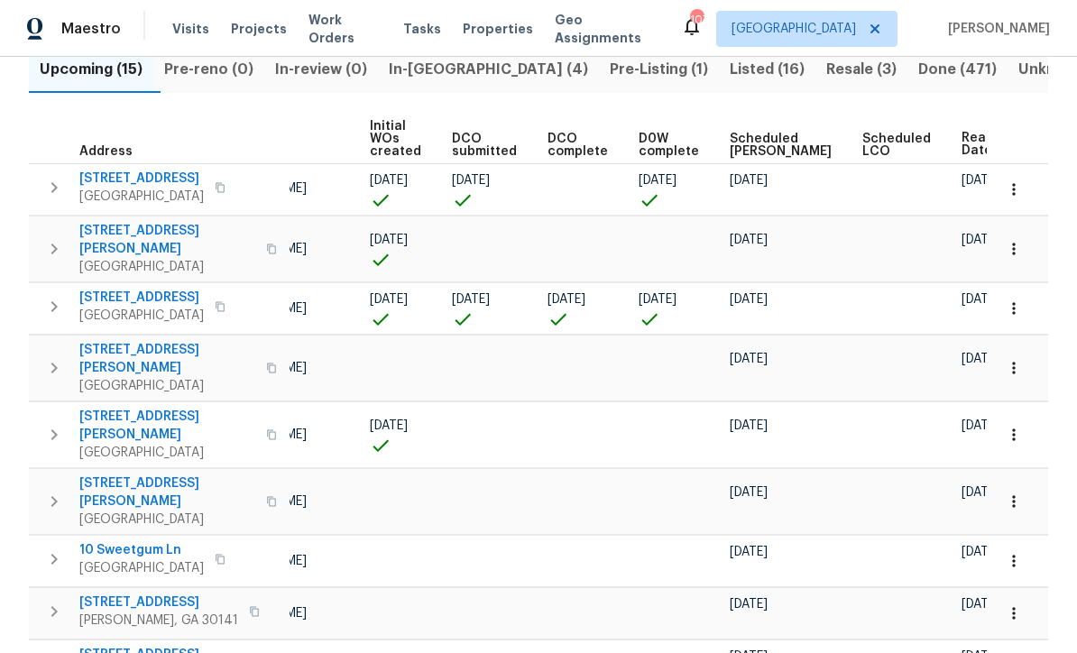
scroll to position [0, 149]
click at [229, 468] on td "[PERSON_NAME]" at bounding box center [285, 501] width 158 height 66
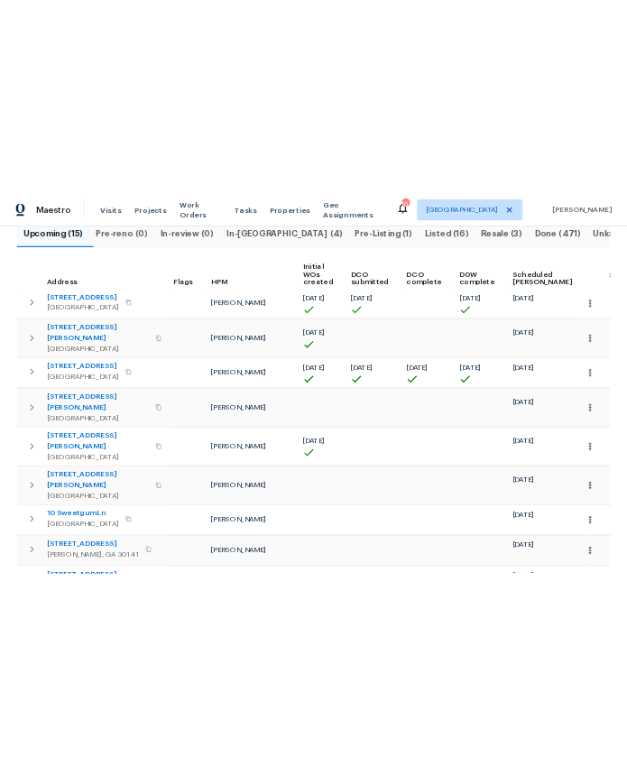
scroll to position [0, 0]
